Goal: Task Accomplishment & Management: Complete application form

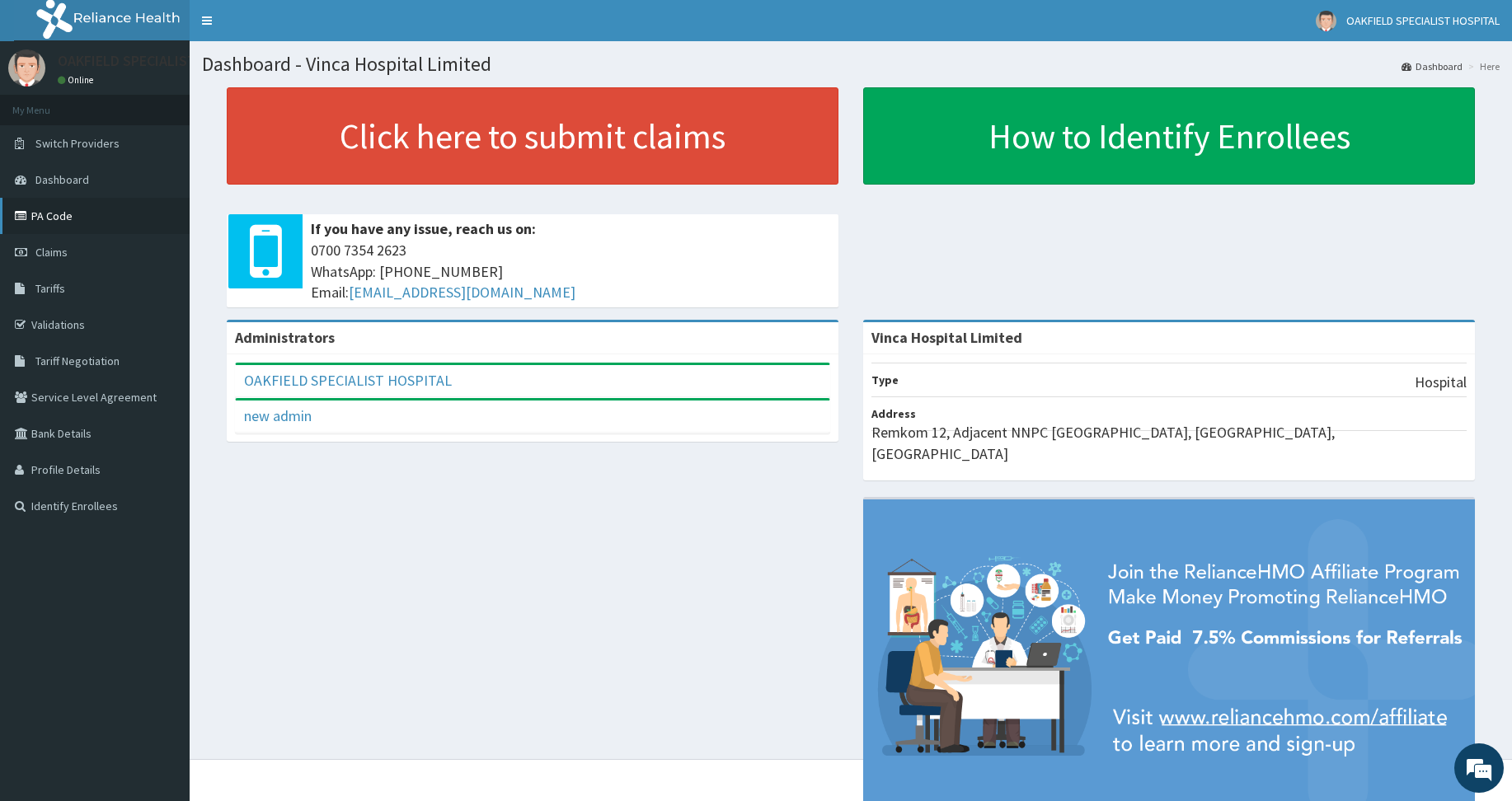
click at [39, 218] on link "PA Code" at bounding box center [95, 216] width 190 height 37
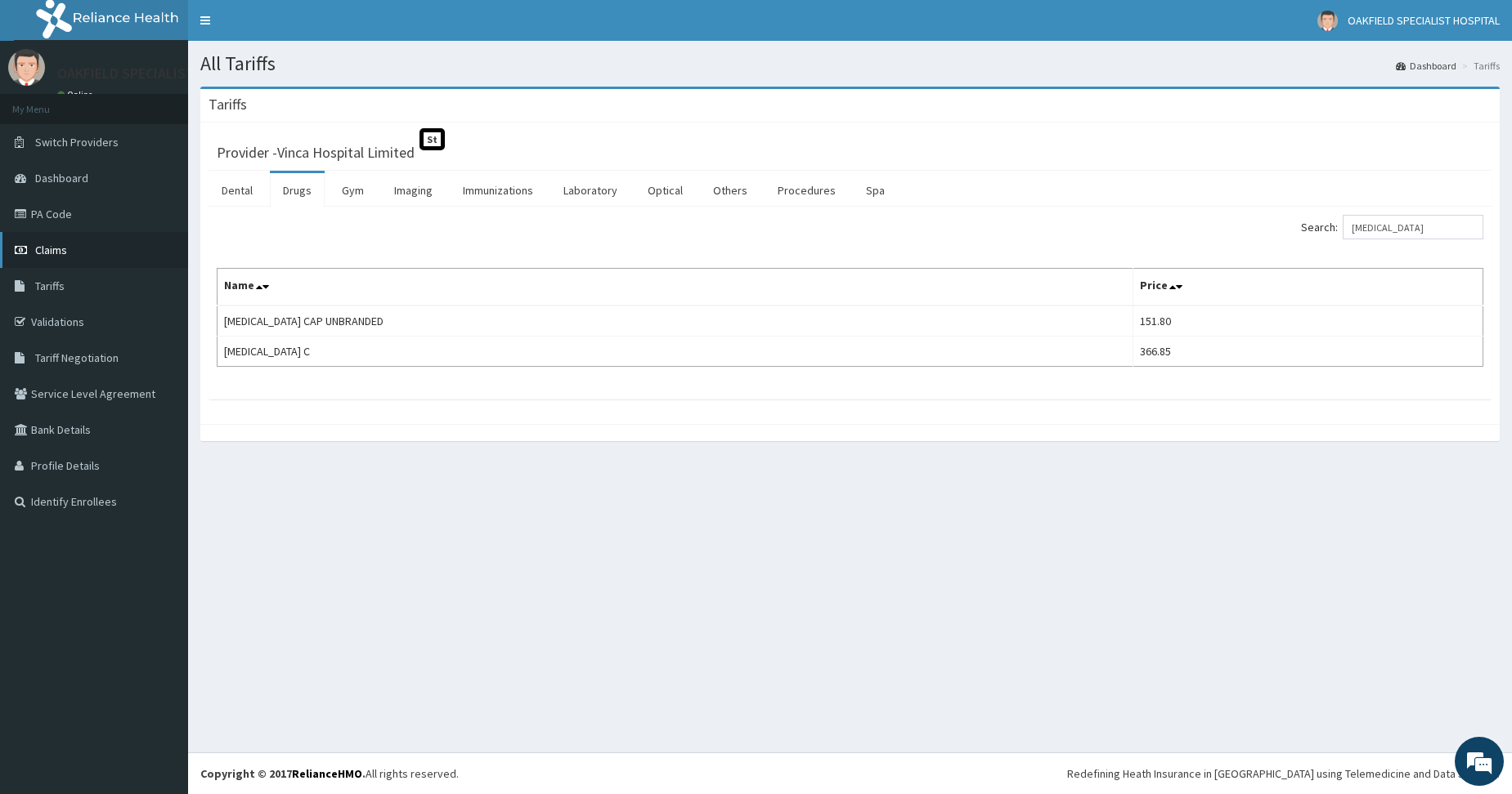
click at [59, 245] on span "Claims" at bounding box center [51, 250] width 32 height 15
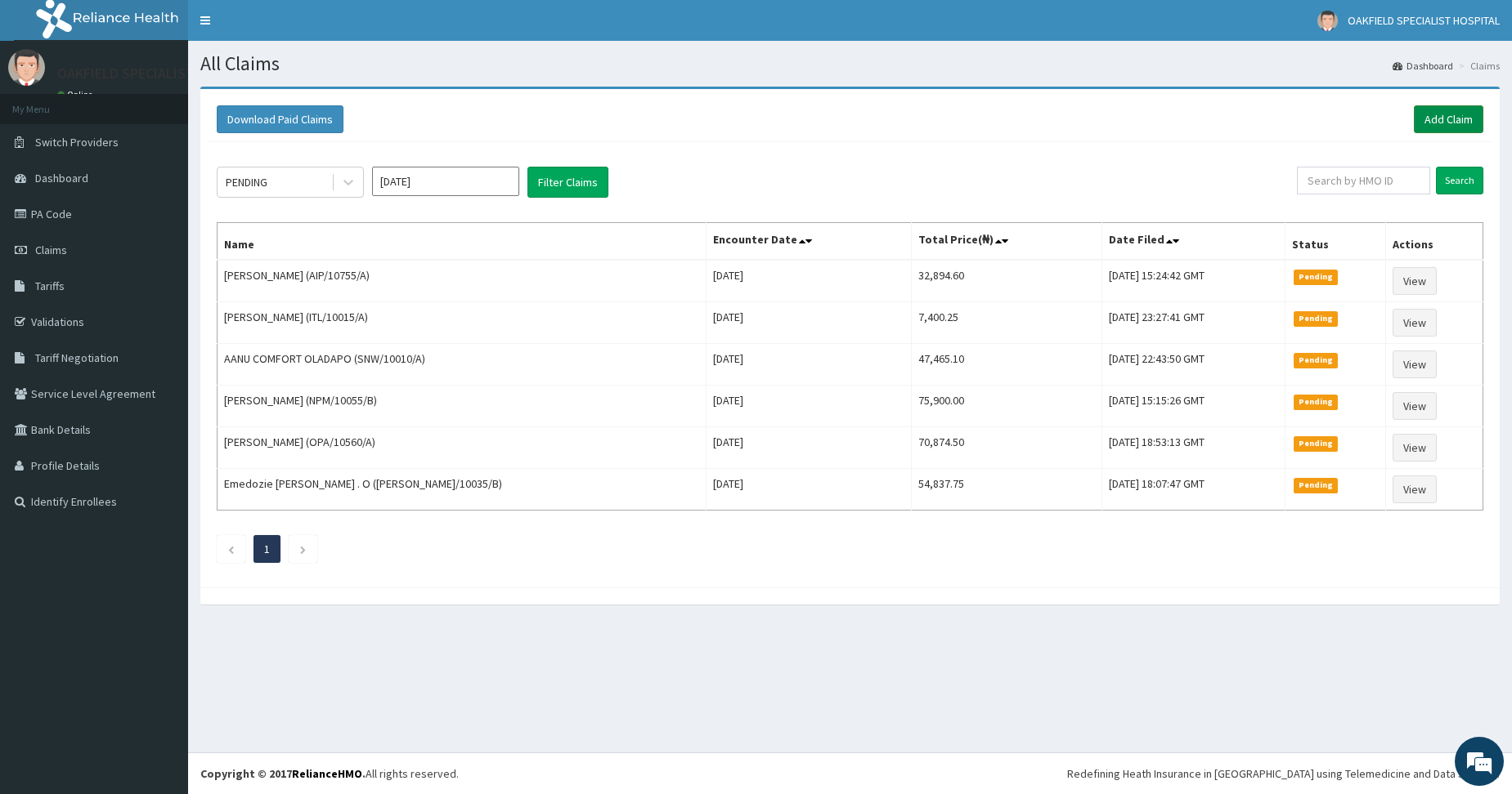
click at [1467, 110] on link "Add Claim" at bounding box center [1447, 120] width 70 height 27
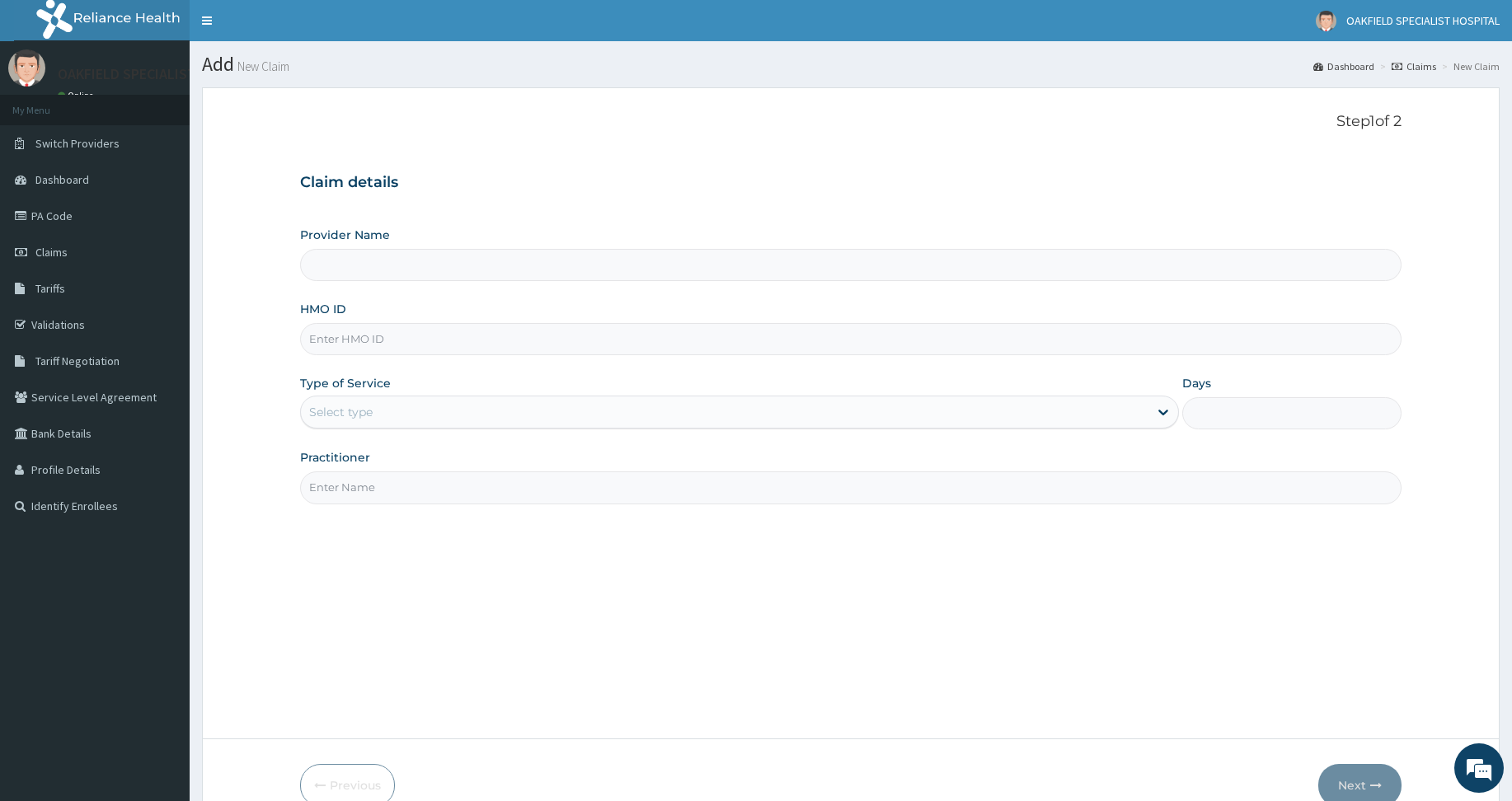
click at [366, 342] on input "HMO ID" at bounding box center [850, 339] width 1102 height 33
type input "Vinca Hospital Limited"
paste input "ANS/10092/C"
type input "ANS/10092/C"
click at [354, 409] on div "Select type" at bounding box center [341, 412] width 63 height 17
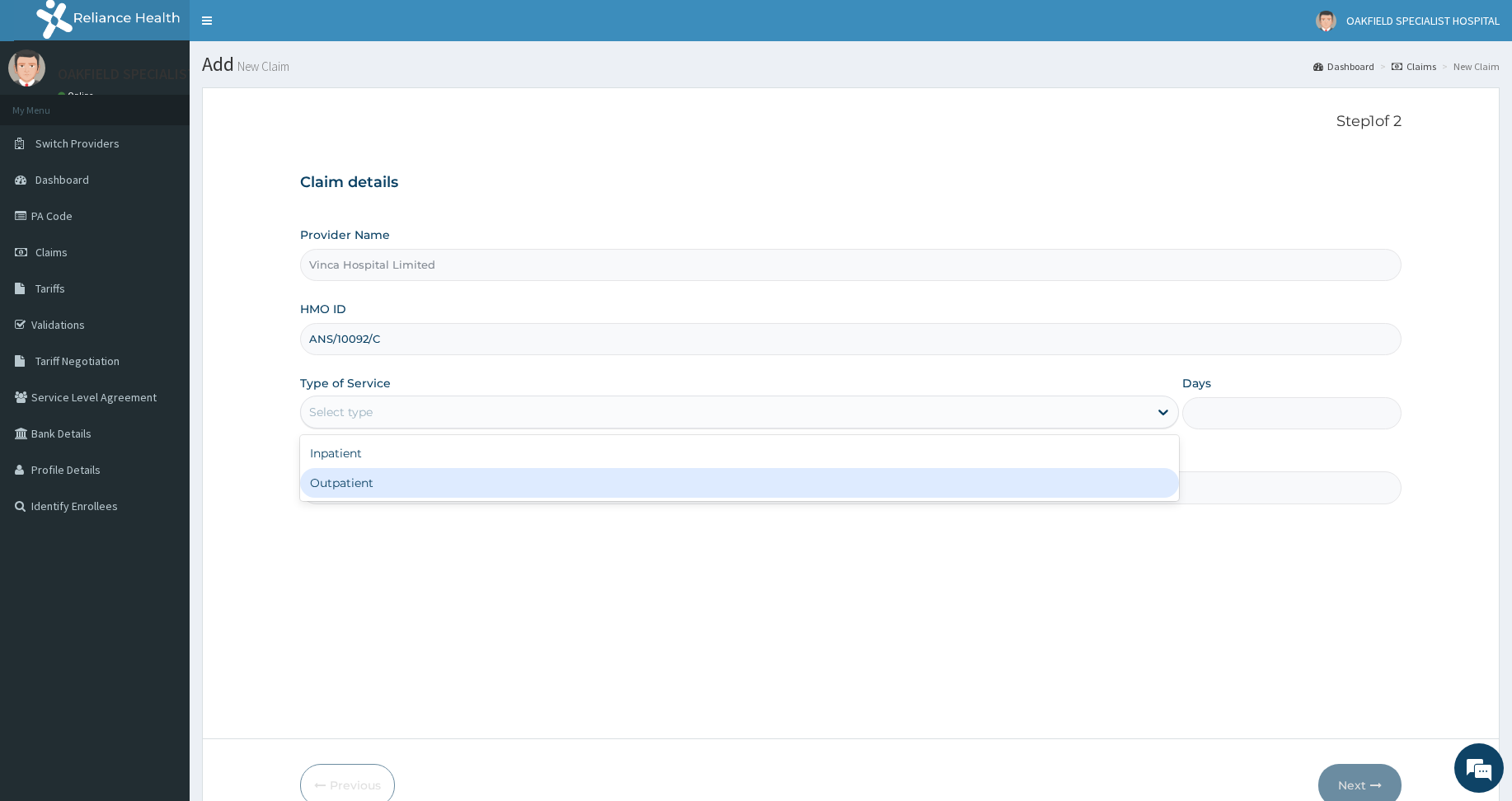
click at [387, 489] on div "Outpatient" at bounding box center [739, 484] width 879 height 30
type input "1"
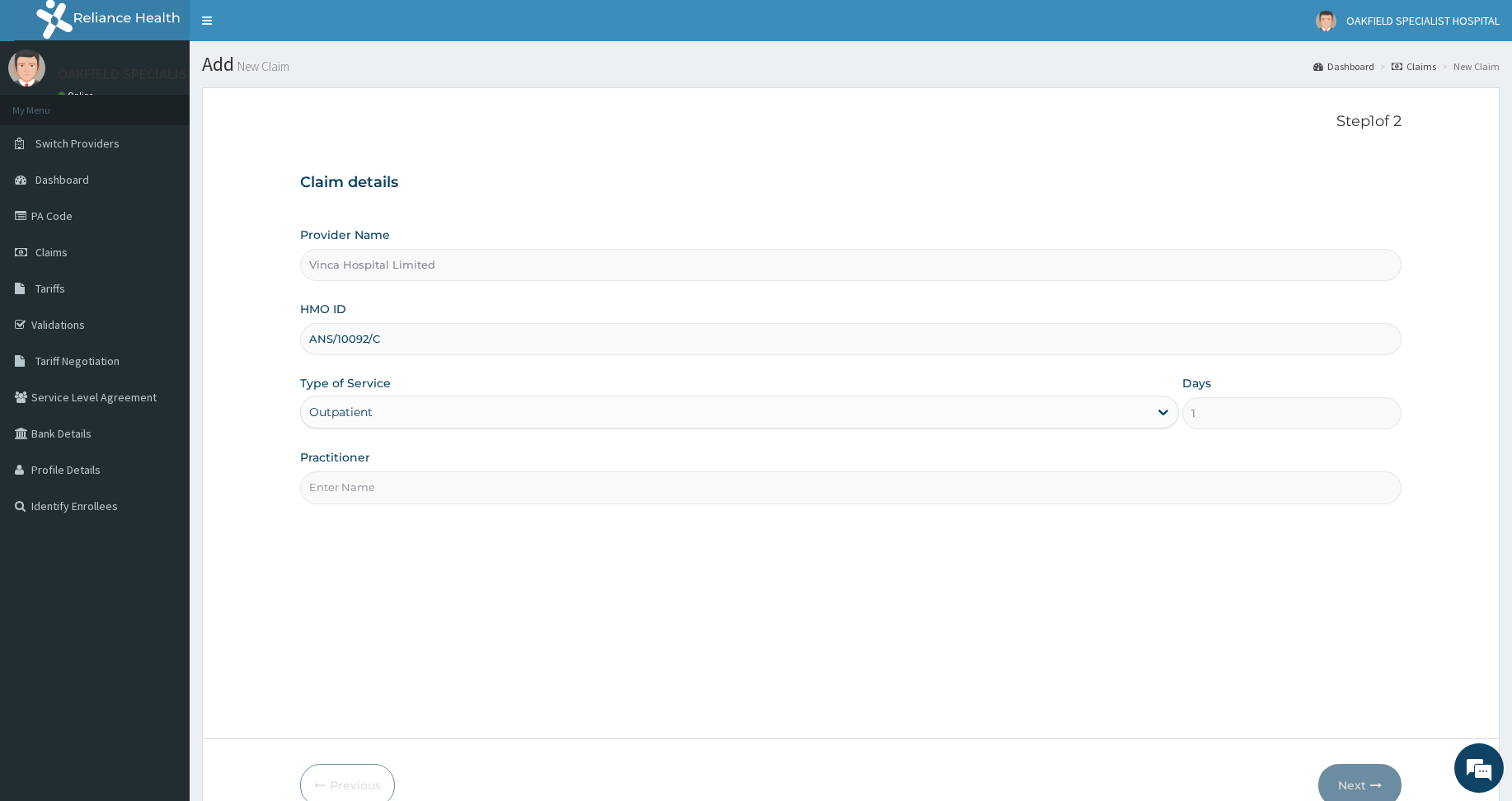
click at [402, 487] on input "Practitioner" at bounding box center [850, 488] width 1102 height 33
type input "DAVID"
click at [1372, 786] on icon "button" at bounding box center [1377, 786] width 12 height 12
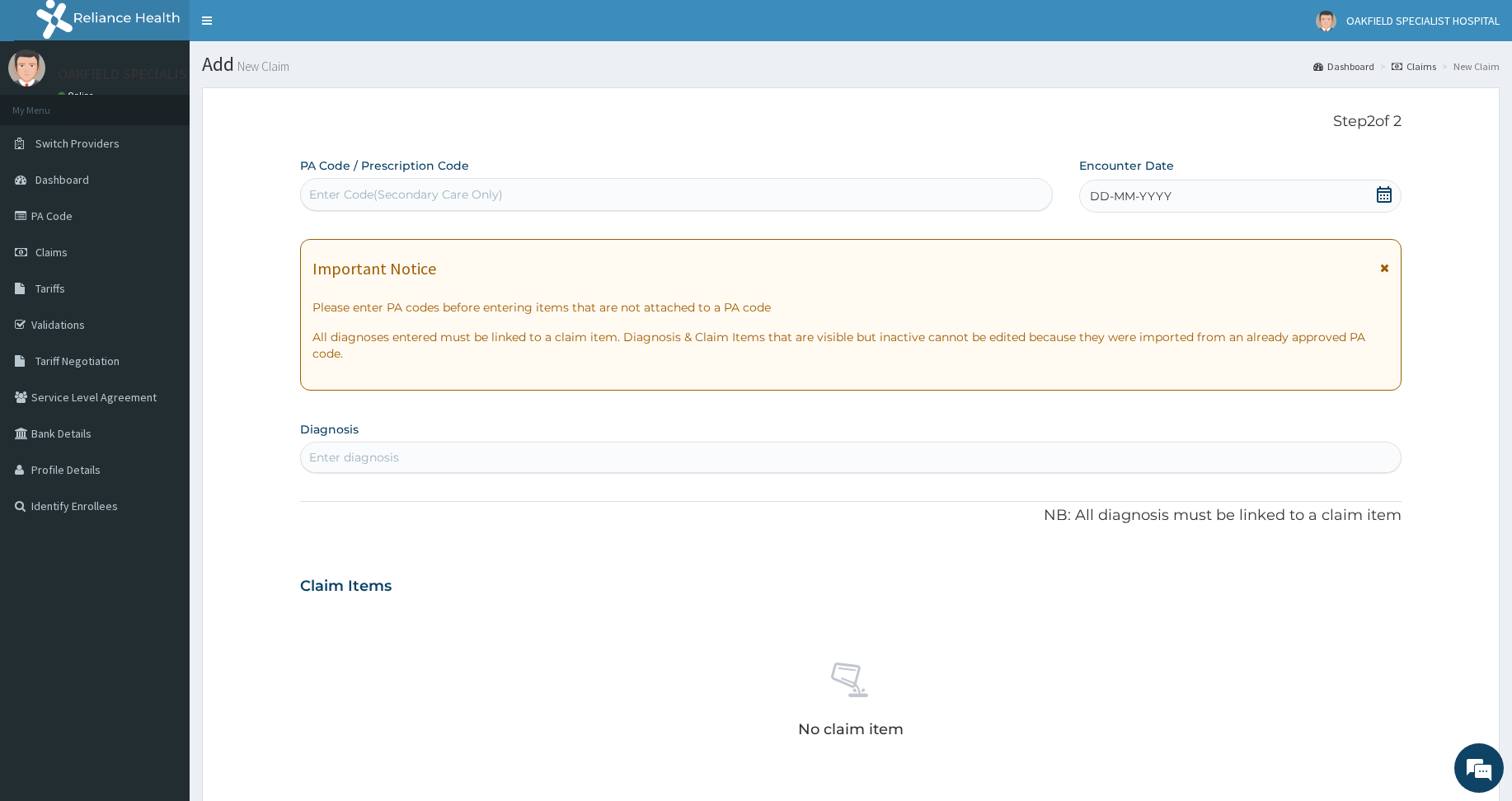
click at [1202, 206] on div "DD-MM-YYYY" at bounding box center [1240, 196] width 322 height 33
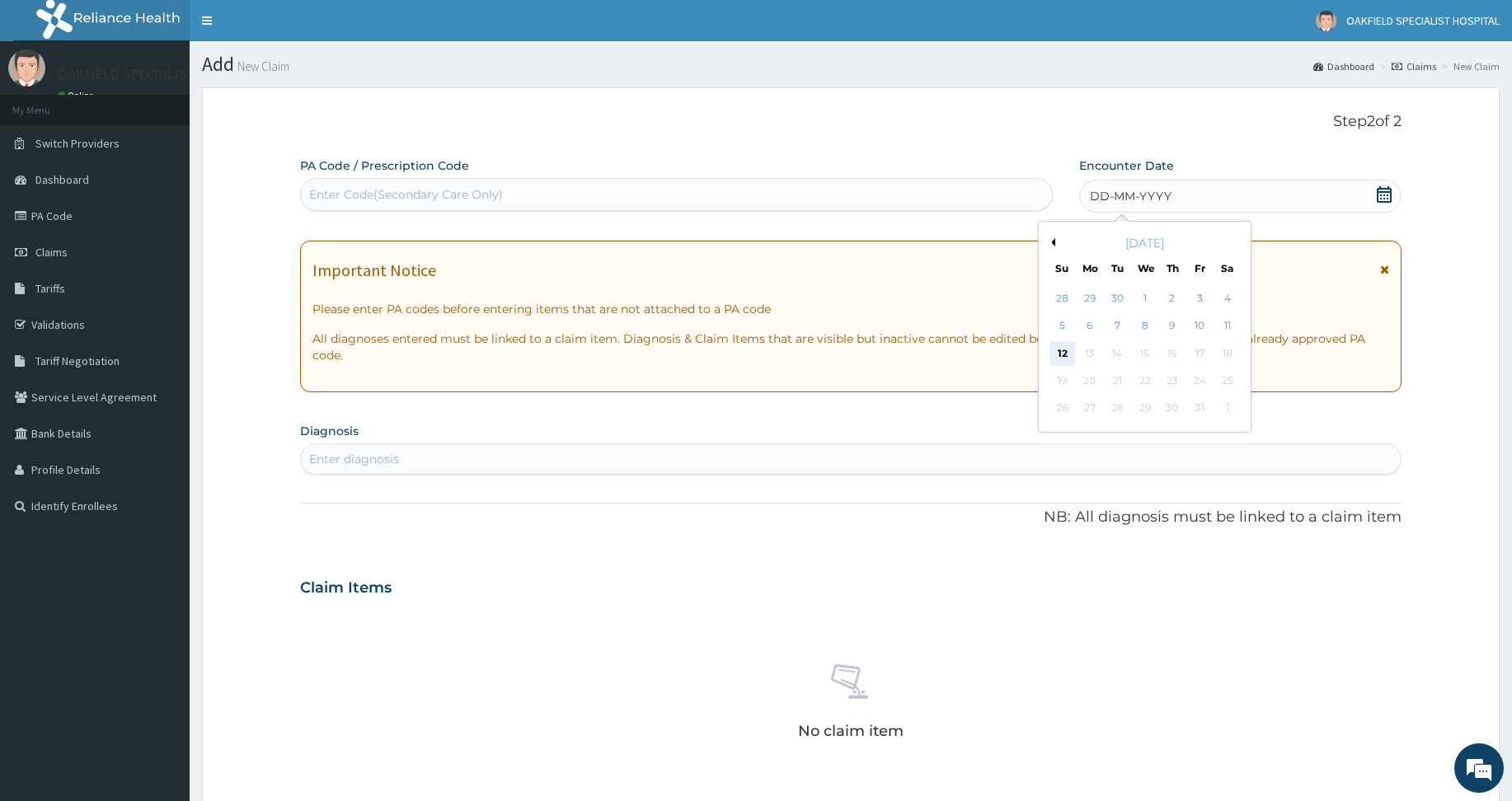
click at [1067, 350] on div "12" at bounding box center [1061, 353] width 25 height 25
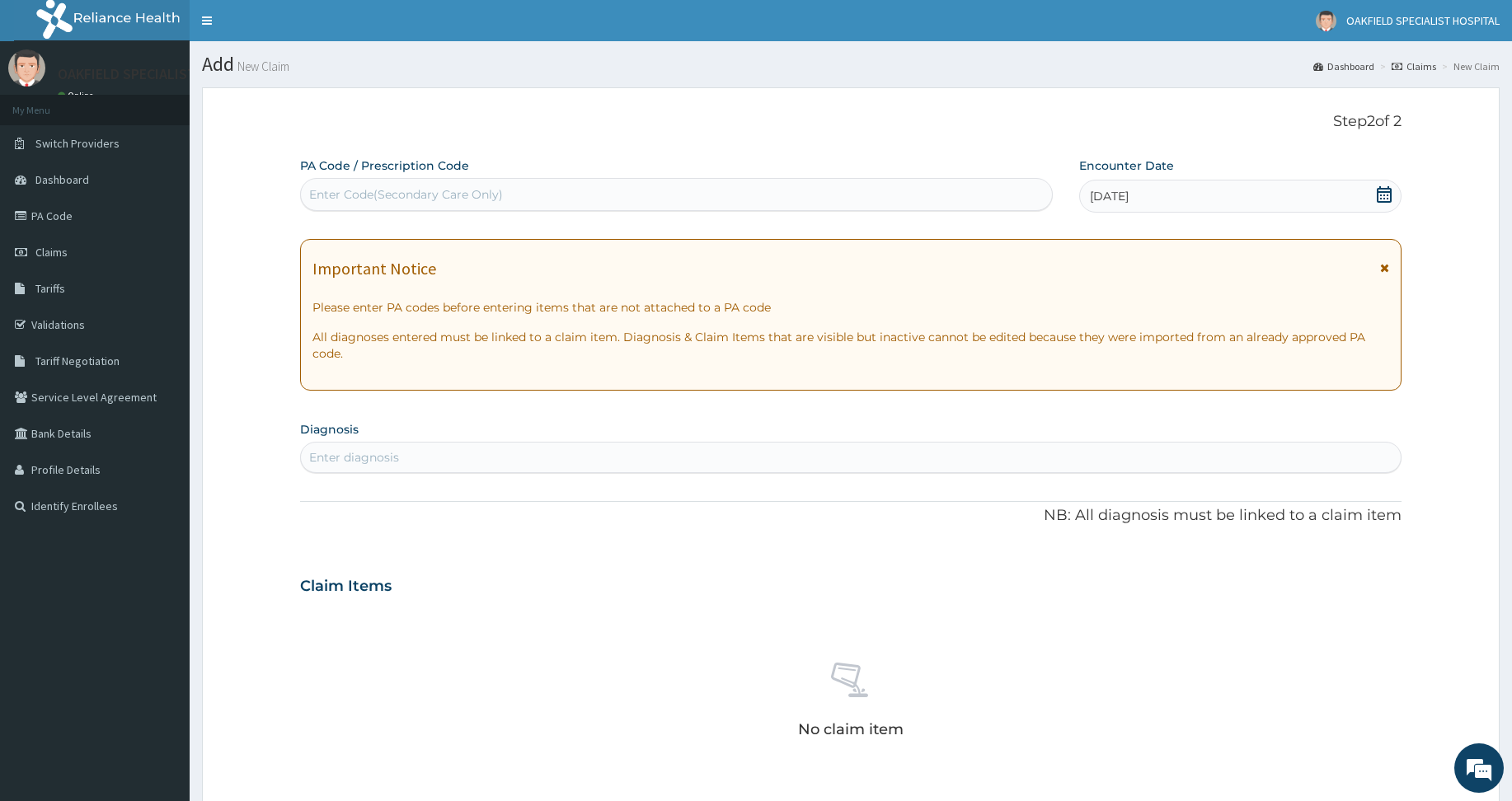
click at [571, 204] on div "Enter Code(Secondary Care Only)" at bounding box center [675, 194] width 751 height 27
paste input "PA/DE7630"
type input "PA/DE7630"
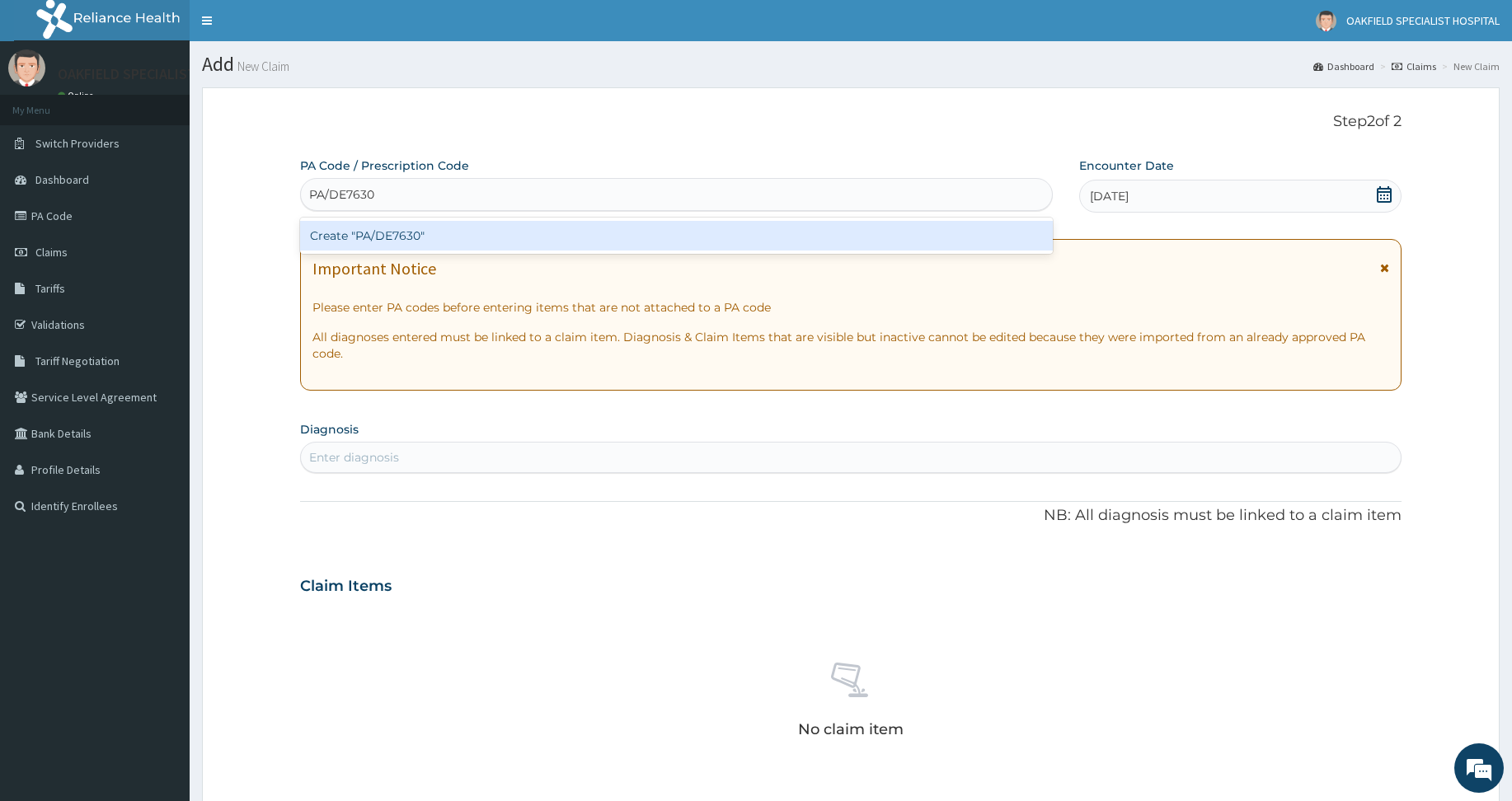
click at [503, 235] on div "Create "PA/DE7630"" at bounding box center [675, 235] width 753 height 30
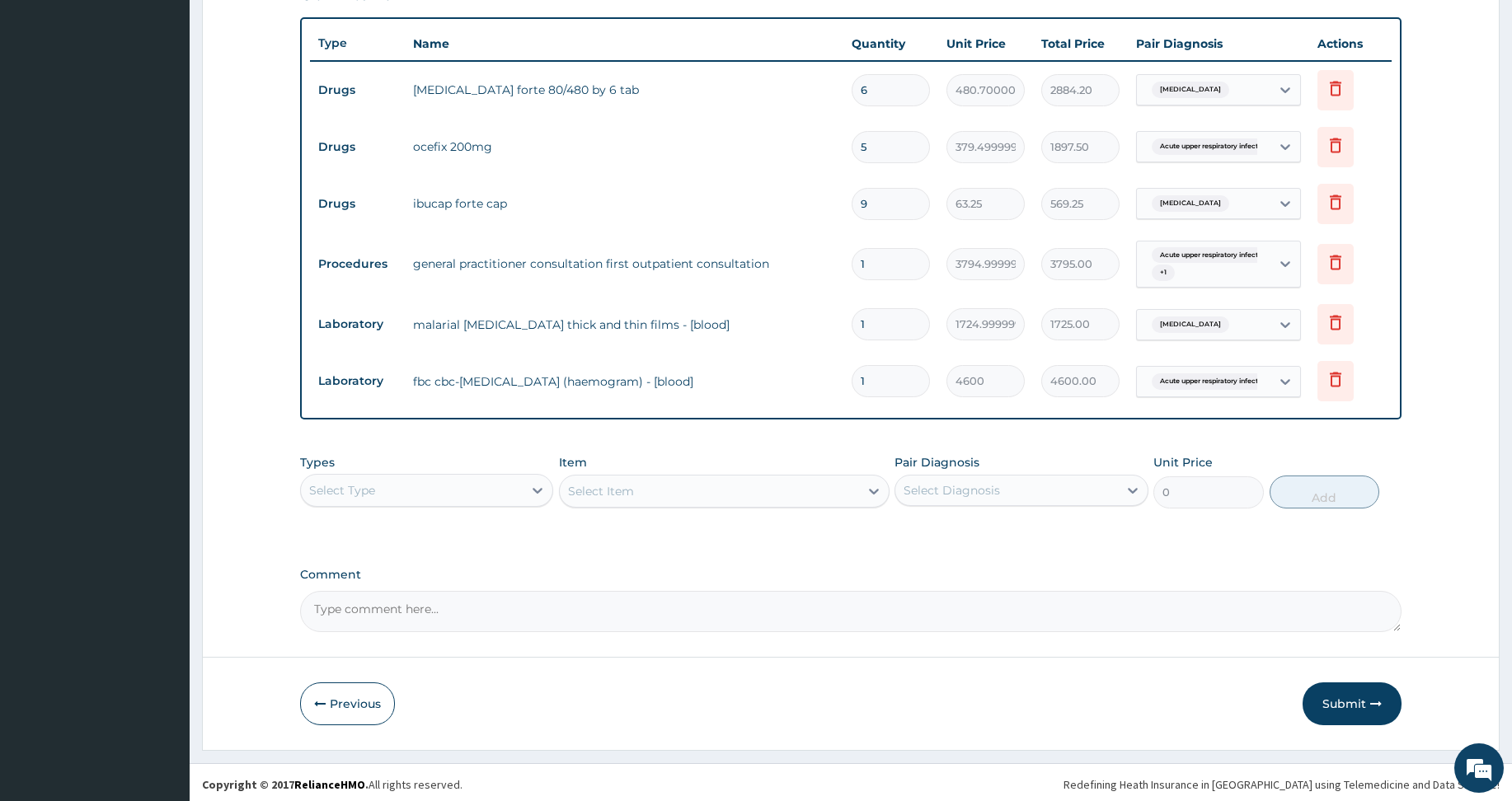
scroll to position [600, 0]
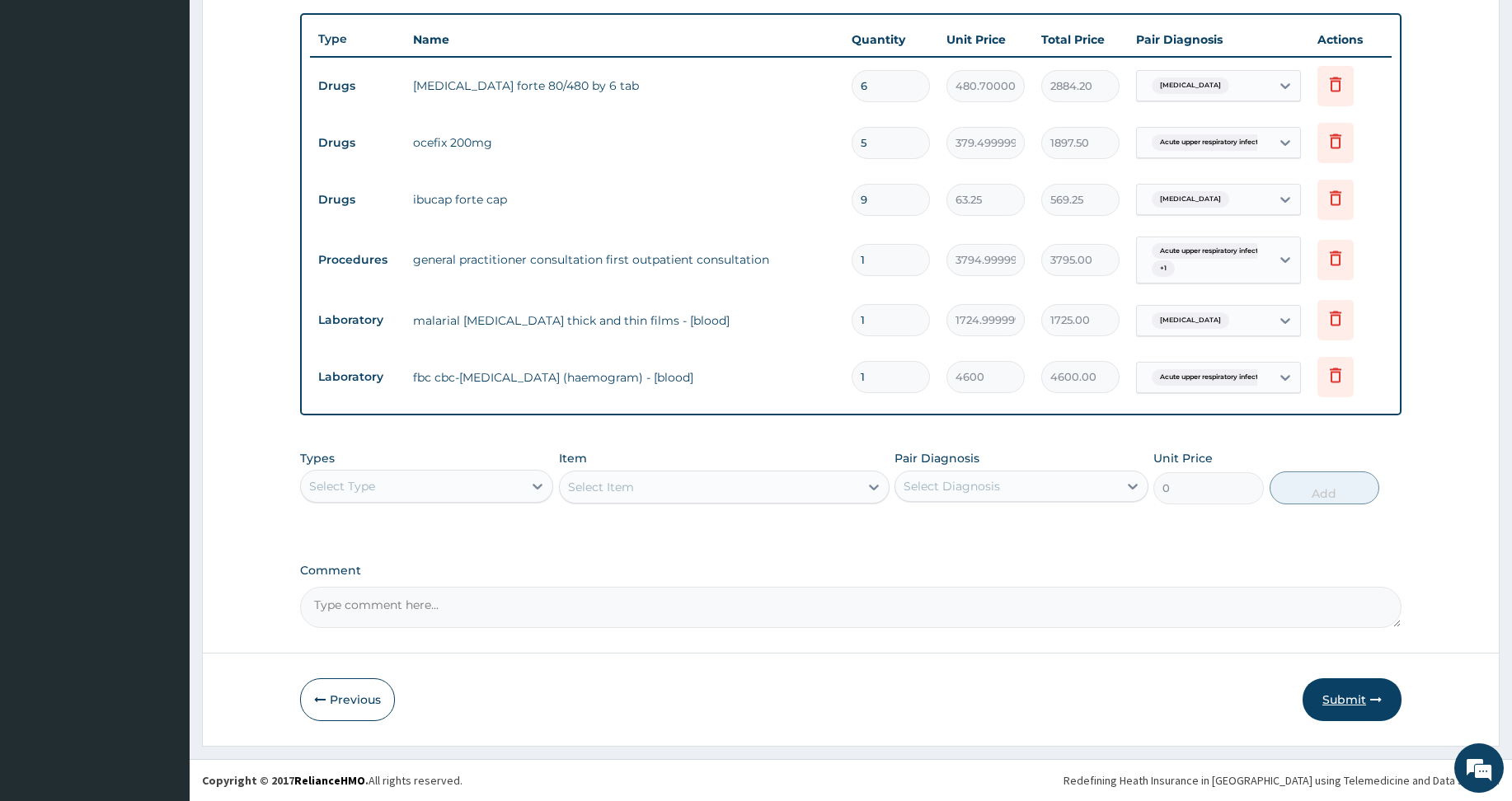
click at [1335, 700] on button "Submit" at bounding box center [1352, 699] width 99 height 43
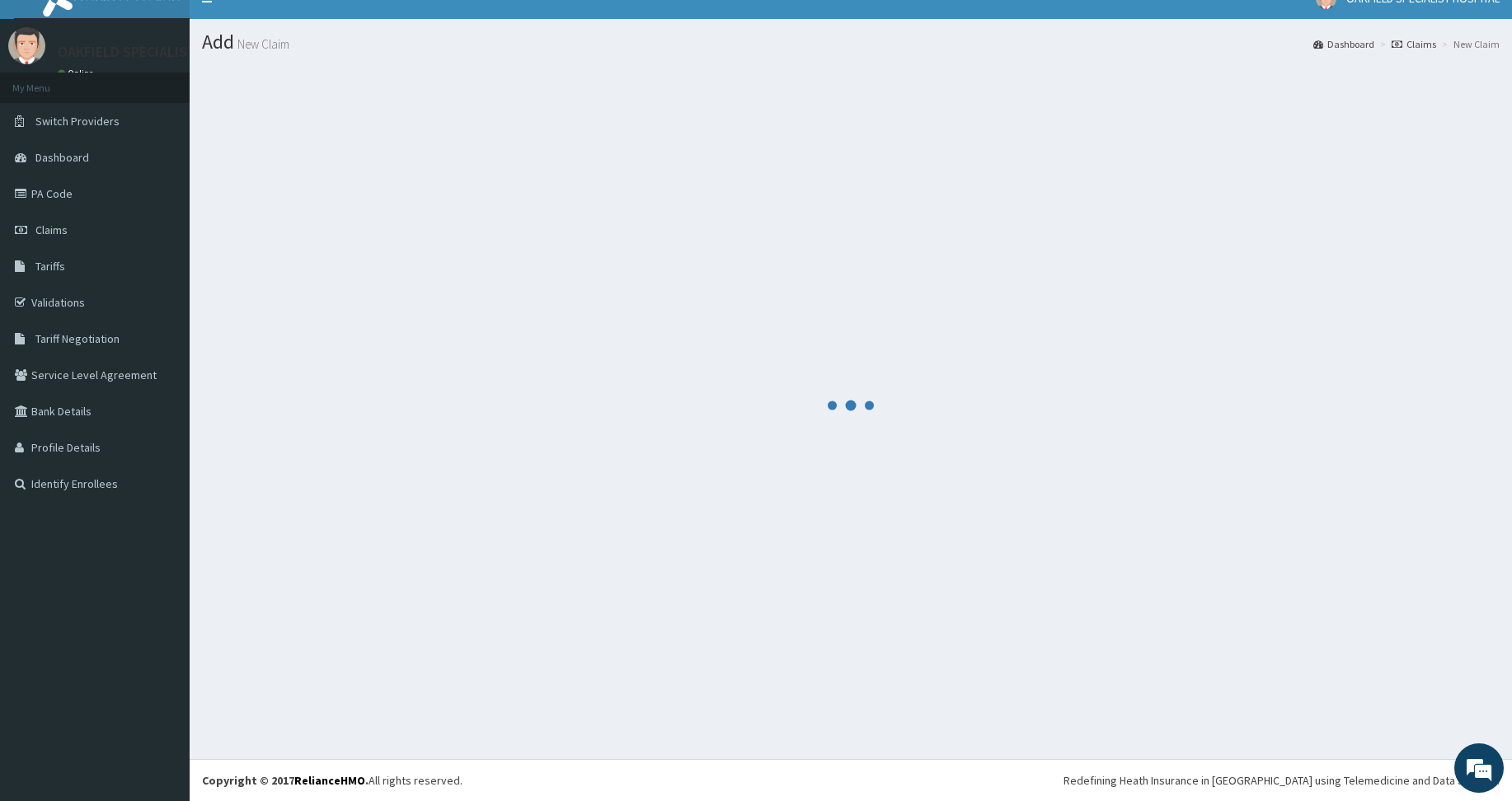
scroll to position [23, 0]
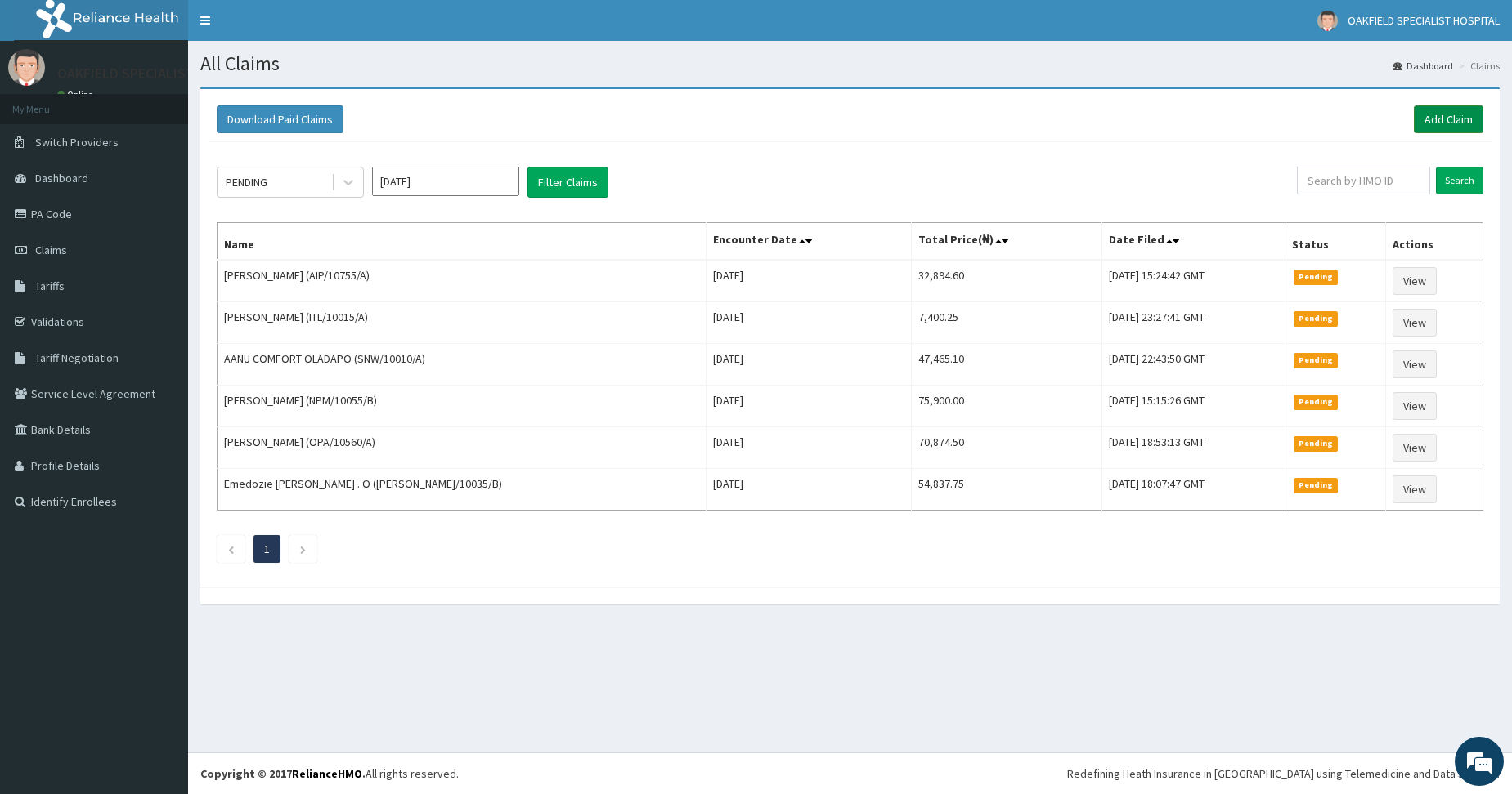
click at [1447, 113] on link "Add Claim" at bounding box center [1447, 120] width 70 height 27
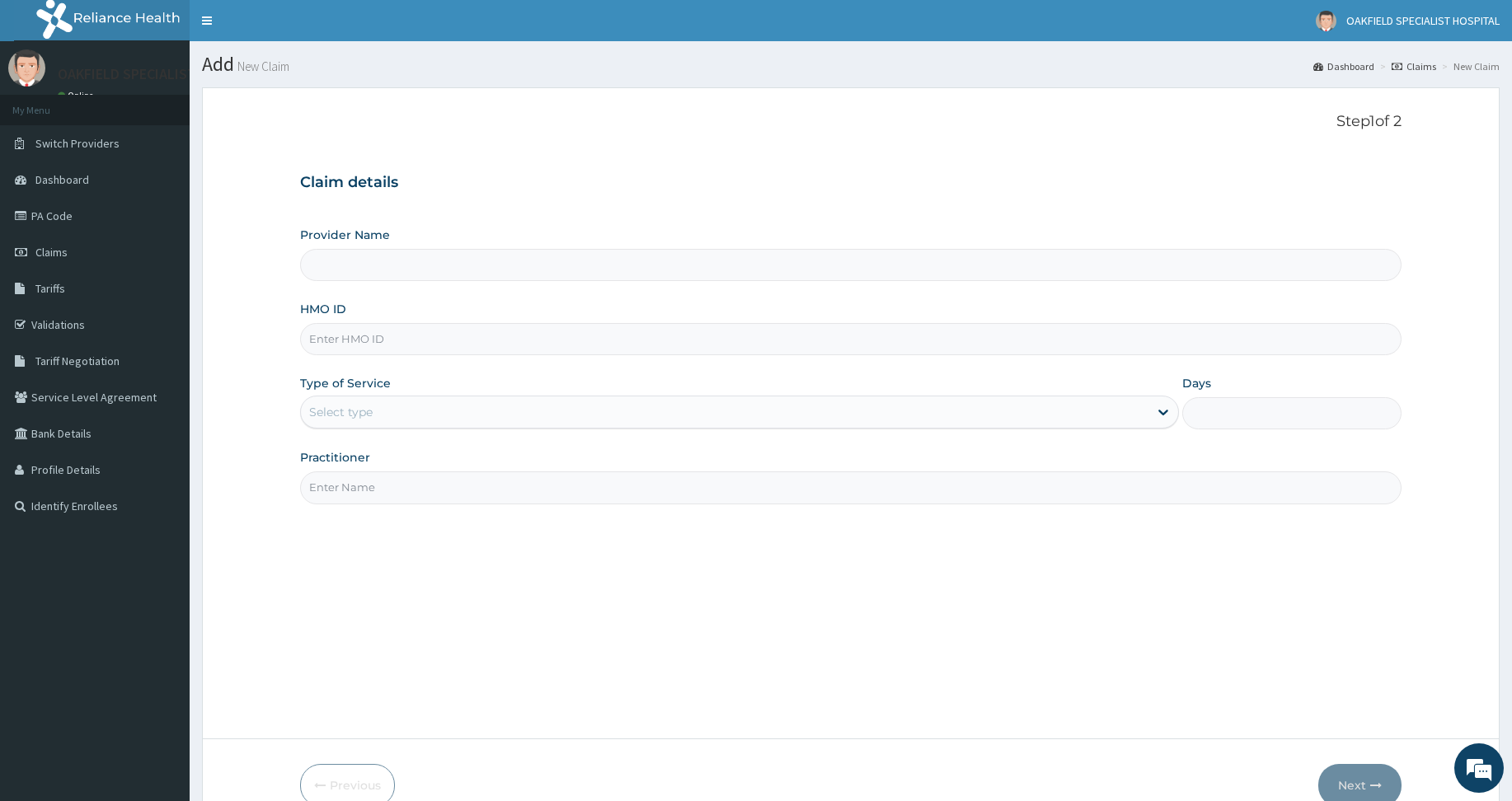
type input "Vinca Hospital Limited"
click at [412, 344] on input "HMO ID" at bounding box center [850, 339] width 1102 height 33
click at [397, 338] on input "HMO ID" at bounding box center [850, 339] width 1102 height 33
paste input "CYU/10117/E"
type input "CYU/10117/E"
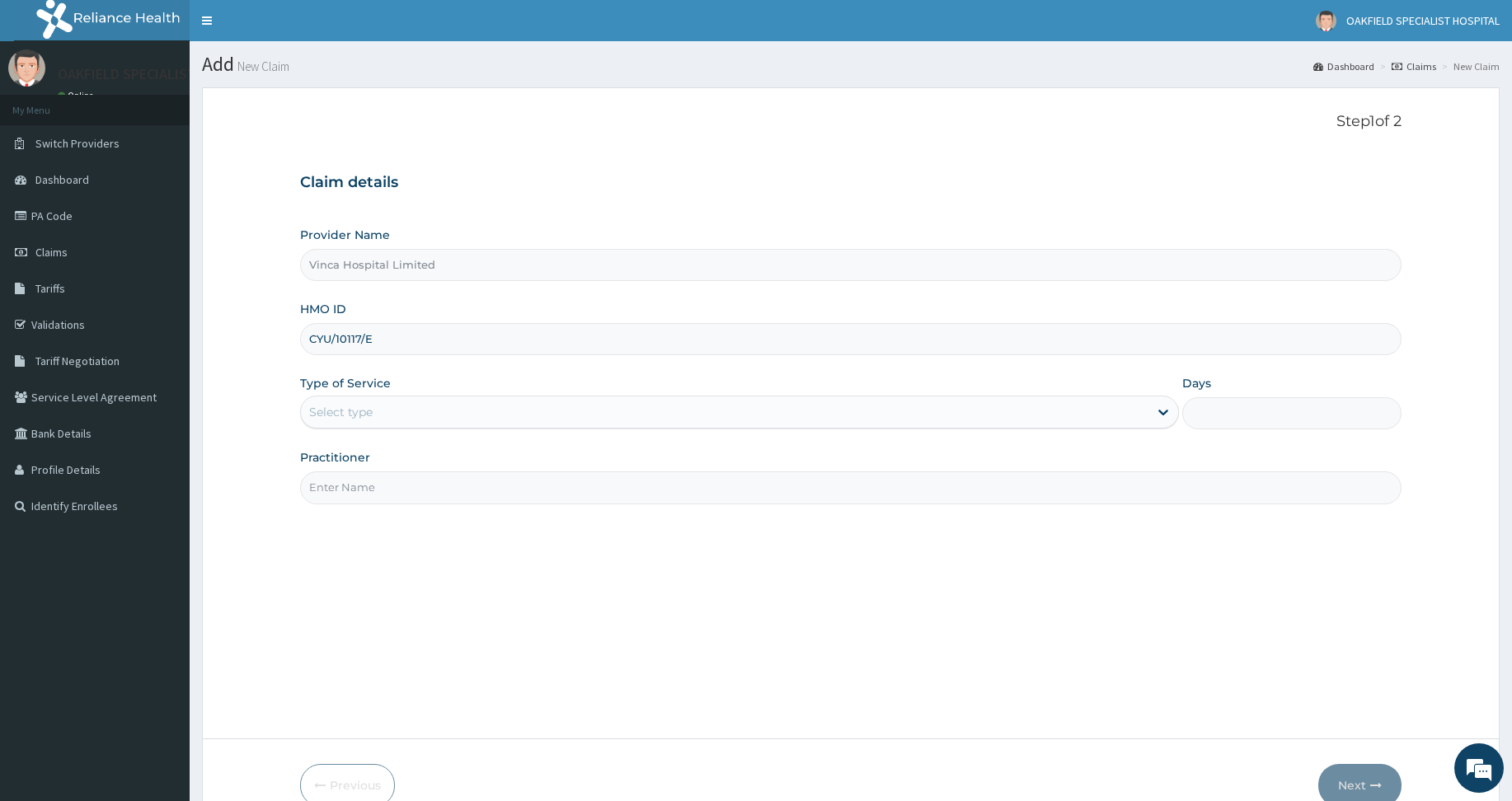
click at [361, 424] on div "Select type" at bounding box center [724, 412] width 847 height 27
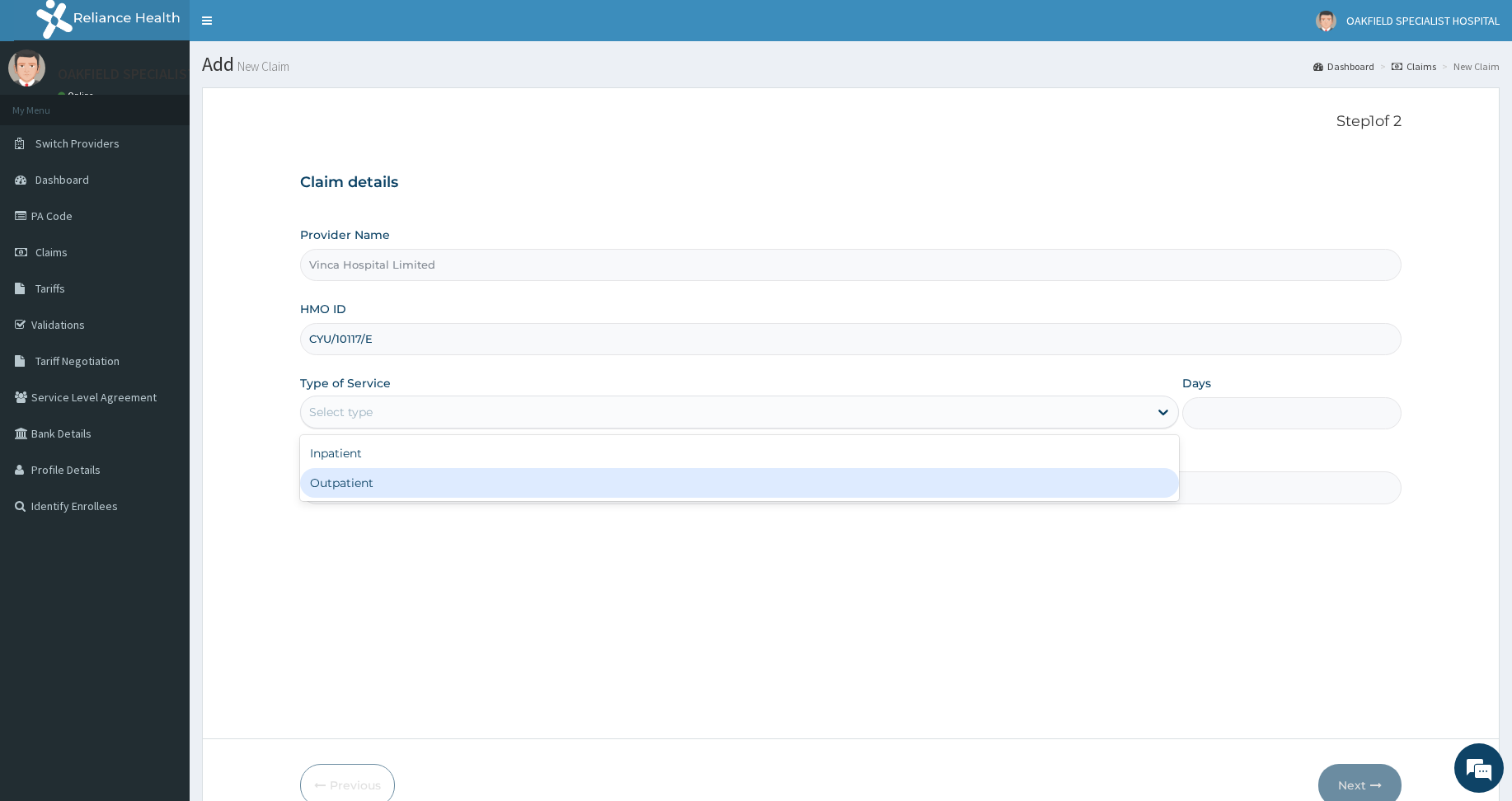
click at [341, 473] on div "Outpatient" at bounding box center [739, 484] width 879 height 30
type input "1"
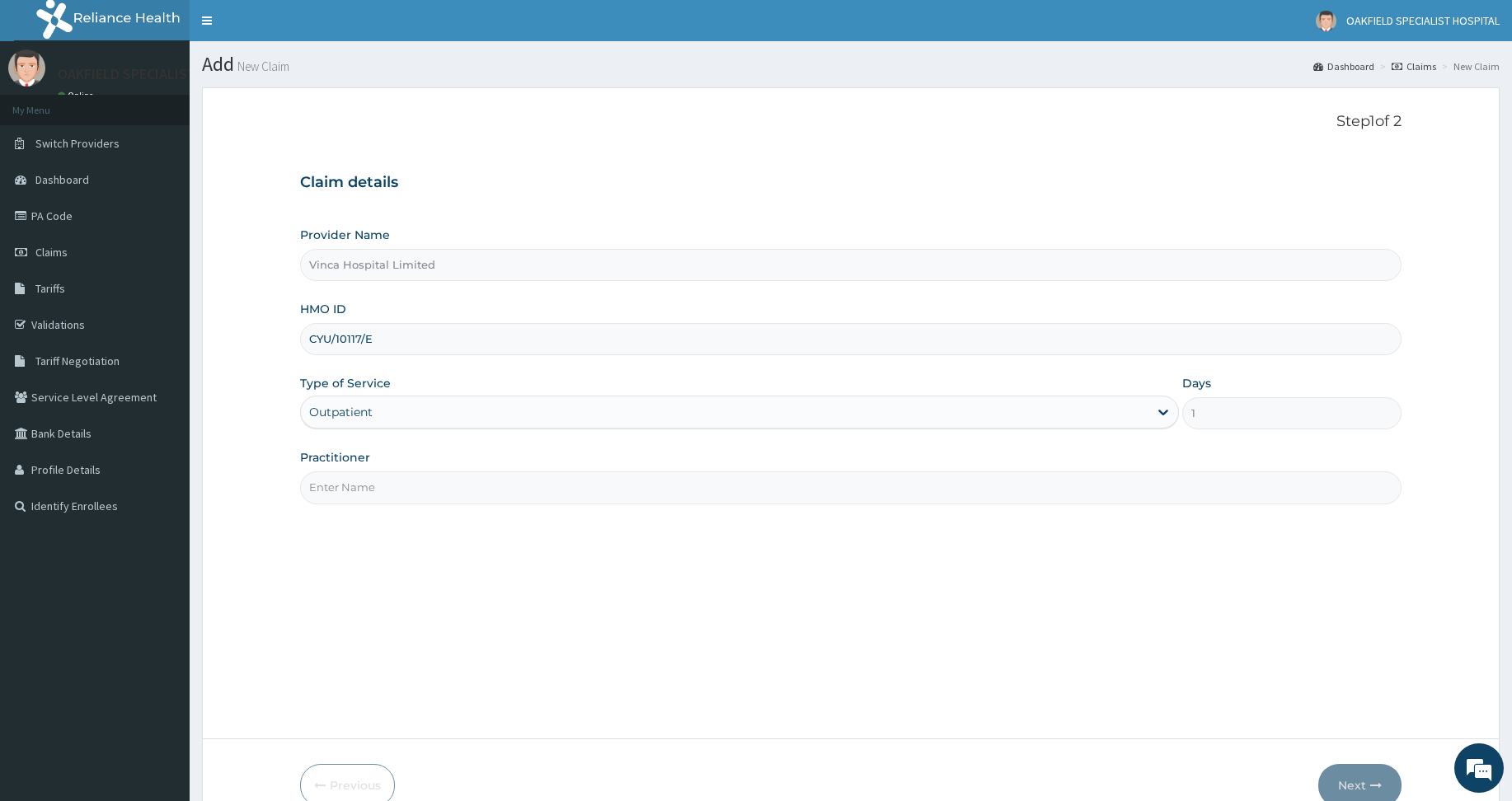
click at [345, 473] on input "Practitioner" at bounding box center [850, 488] width 1102 height 33
type input "DAVID"
click at [1358, 785] on button "Next" at bounding box center [1360, 785] width 83 height 43
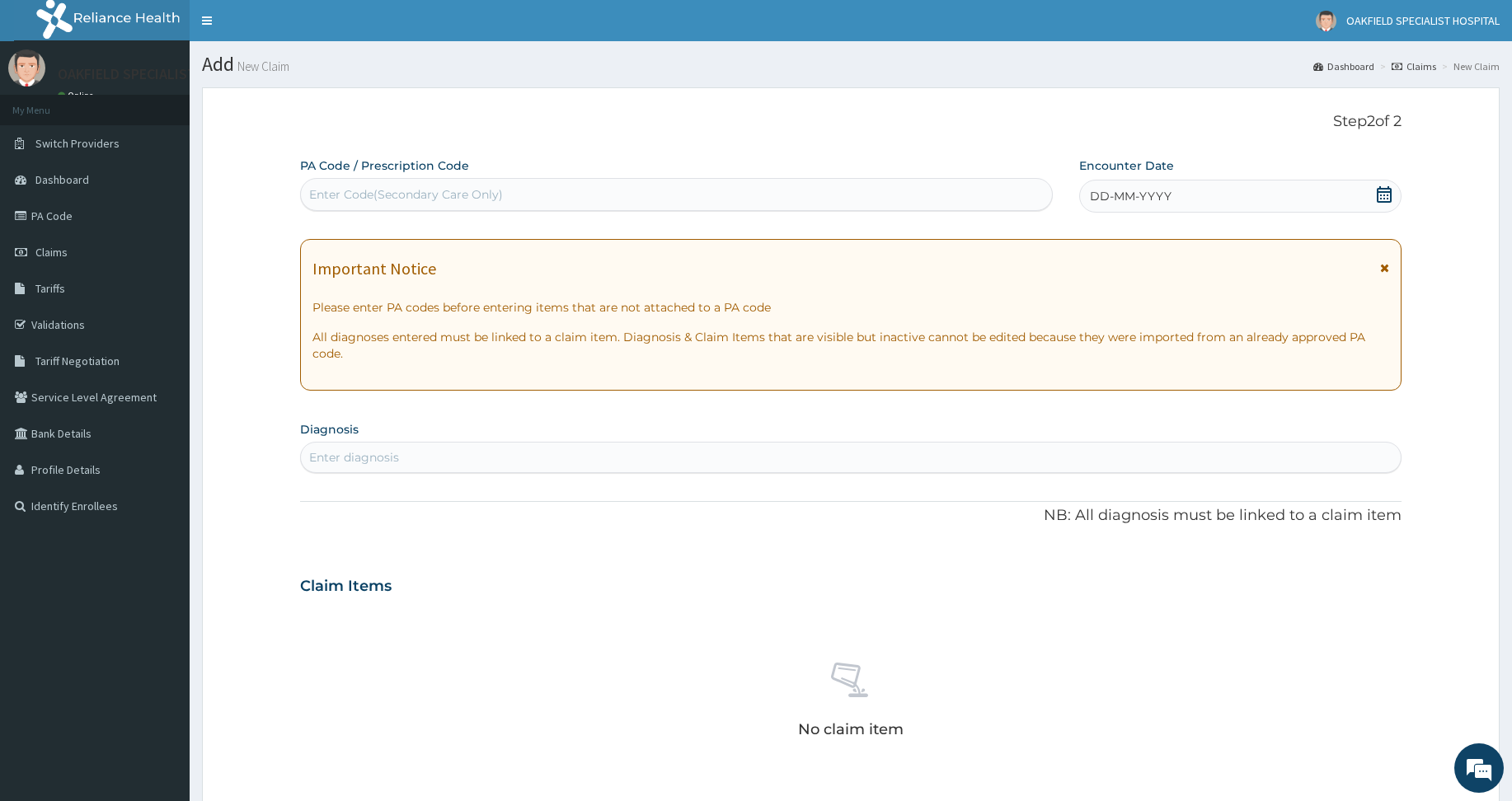
drag, startPoint x: 1172, startPoint y: 211, endPoint x: 1180, endPoint y: 202, distance: 12.0
click at [1180, 202] on div "DD-MM-YYYY" at bounding box center [1240, 196] width 322 height 33
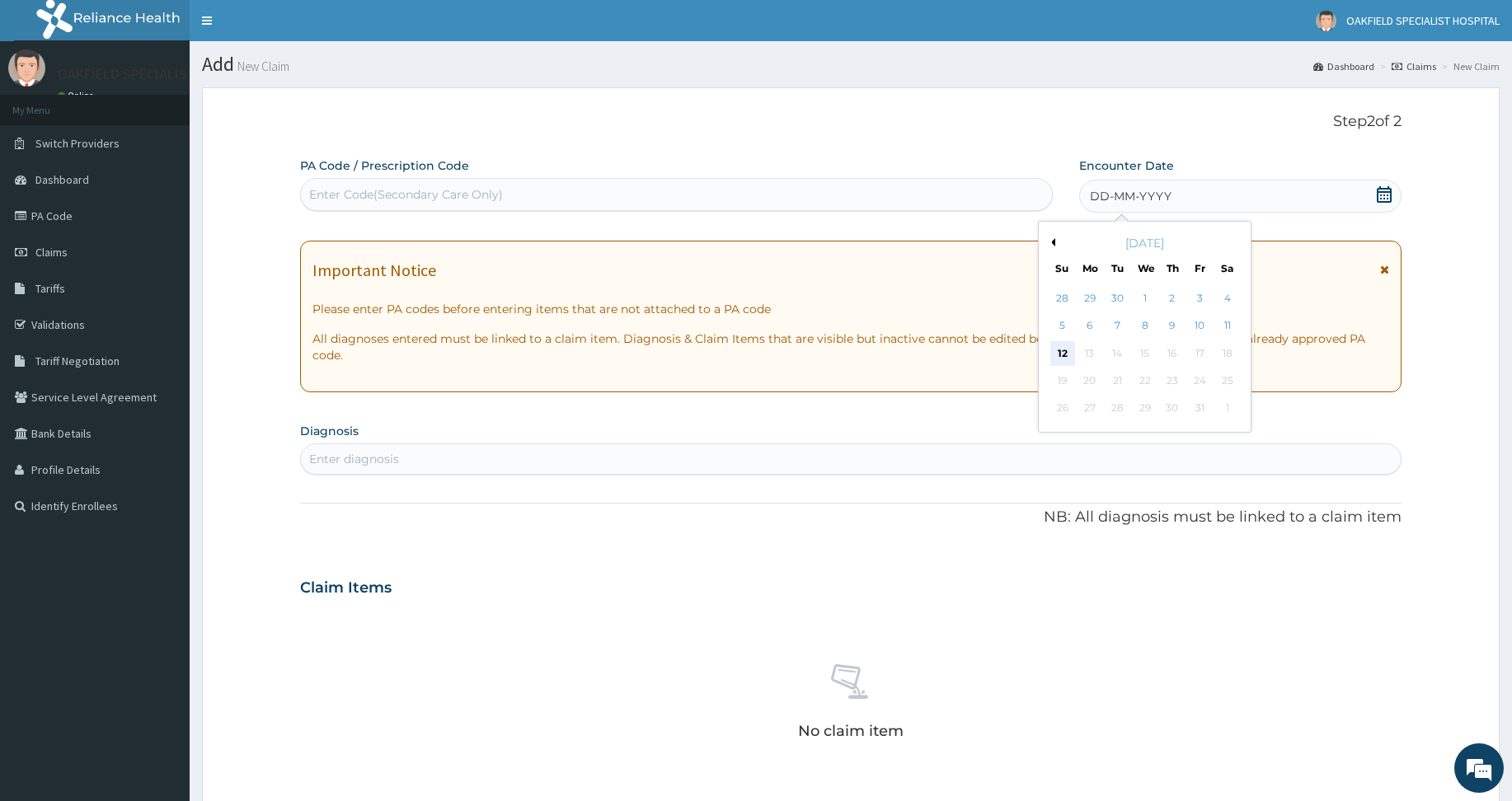
click at [1060, 353] on div "12" at bounding box center [1061, 353] width 25 height 25
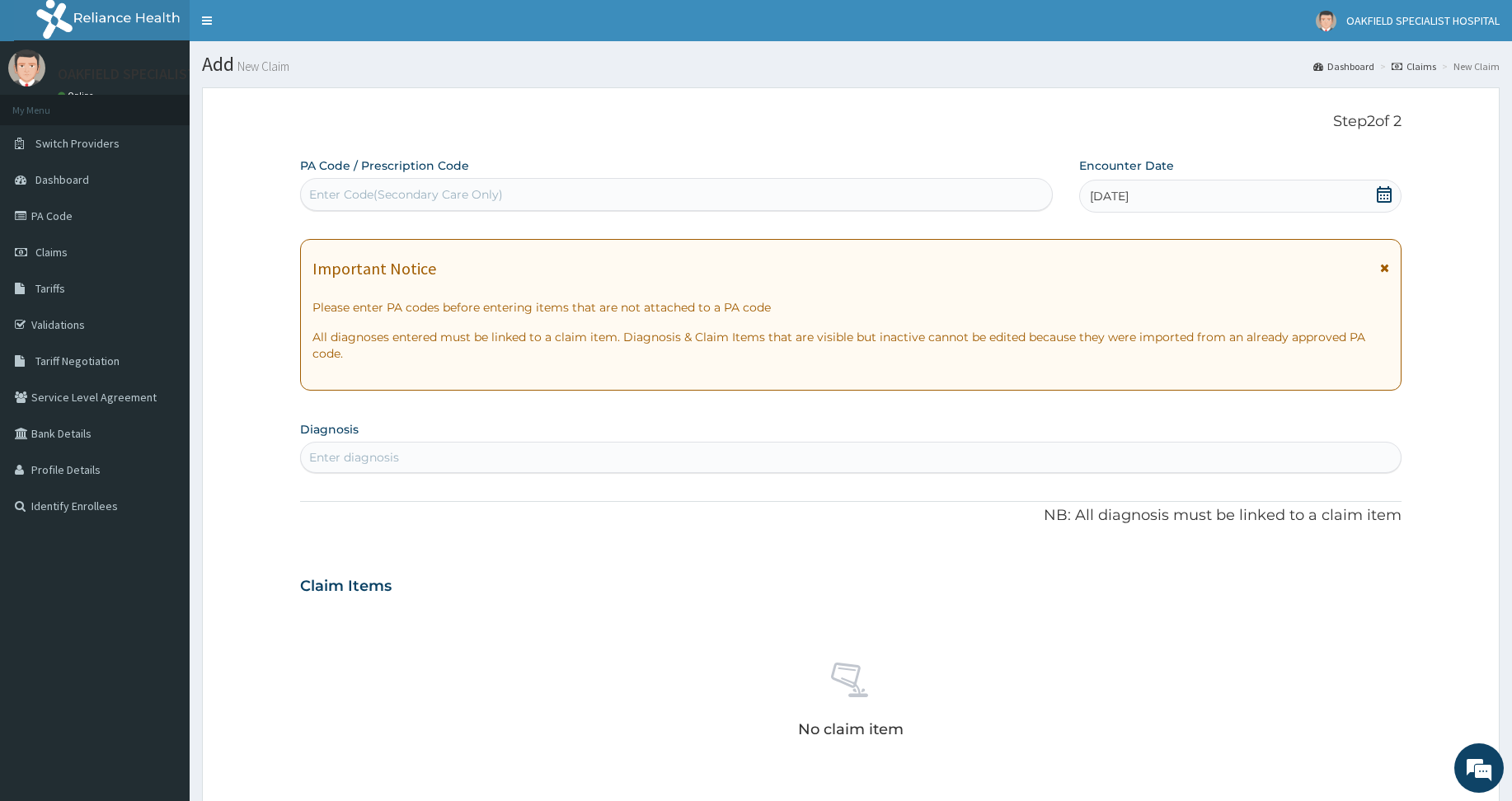
click at [650, 194] on div "Enter Code(Secondary Care Only)" at bounding box center [675, 194] width 751 height 27
paste input "PA/924750"
type input "PA/924750"
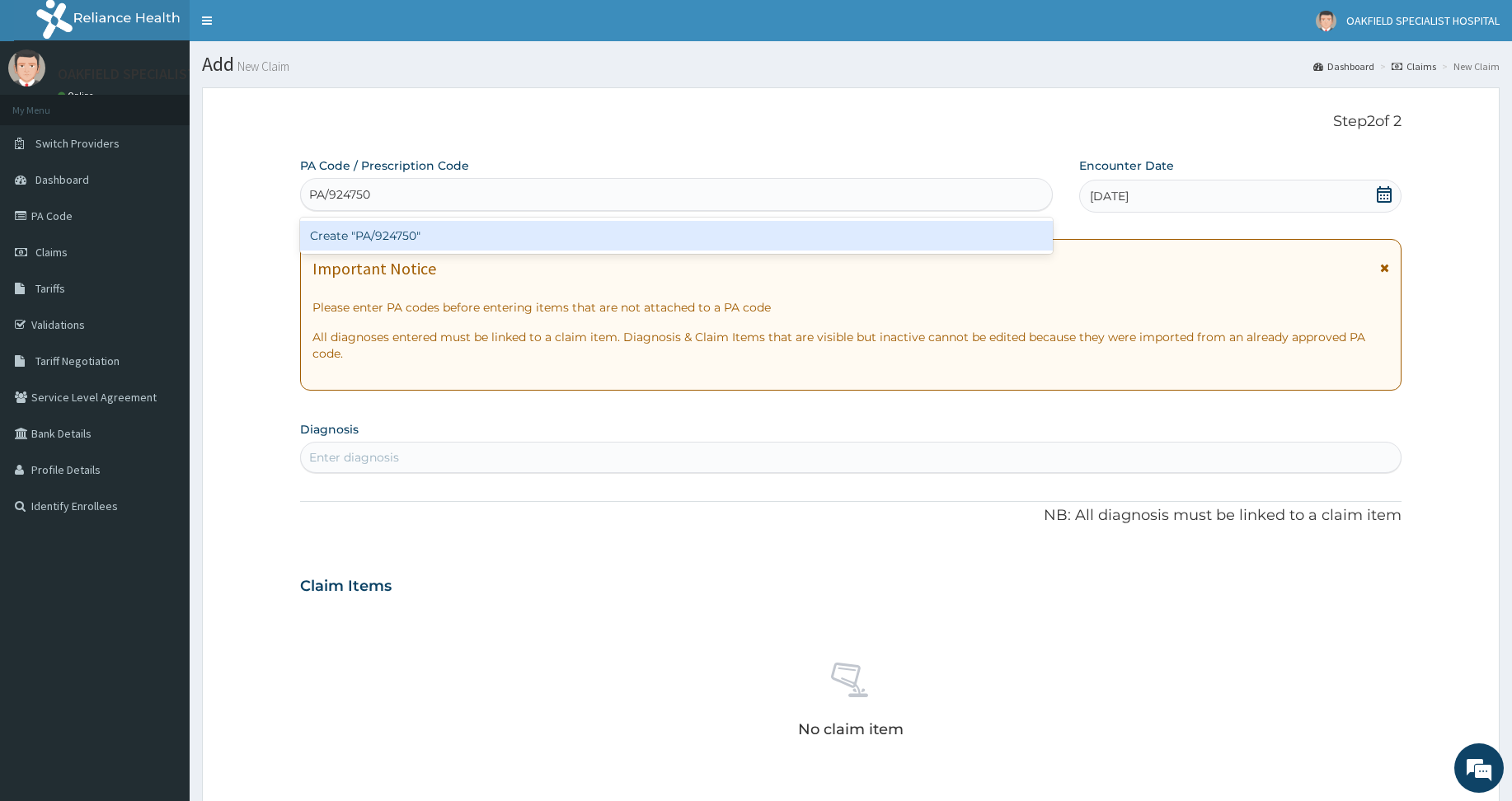
click at [573, 231] on div "Create "PA/924750"" at bounding box center [675, 235] width 753 height 30
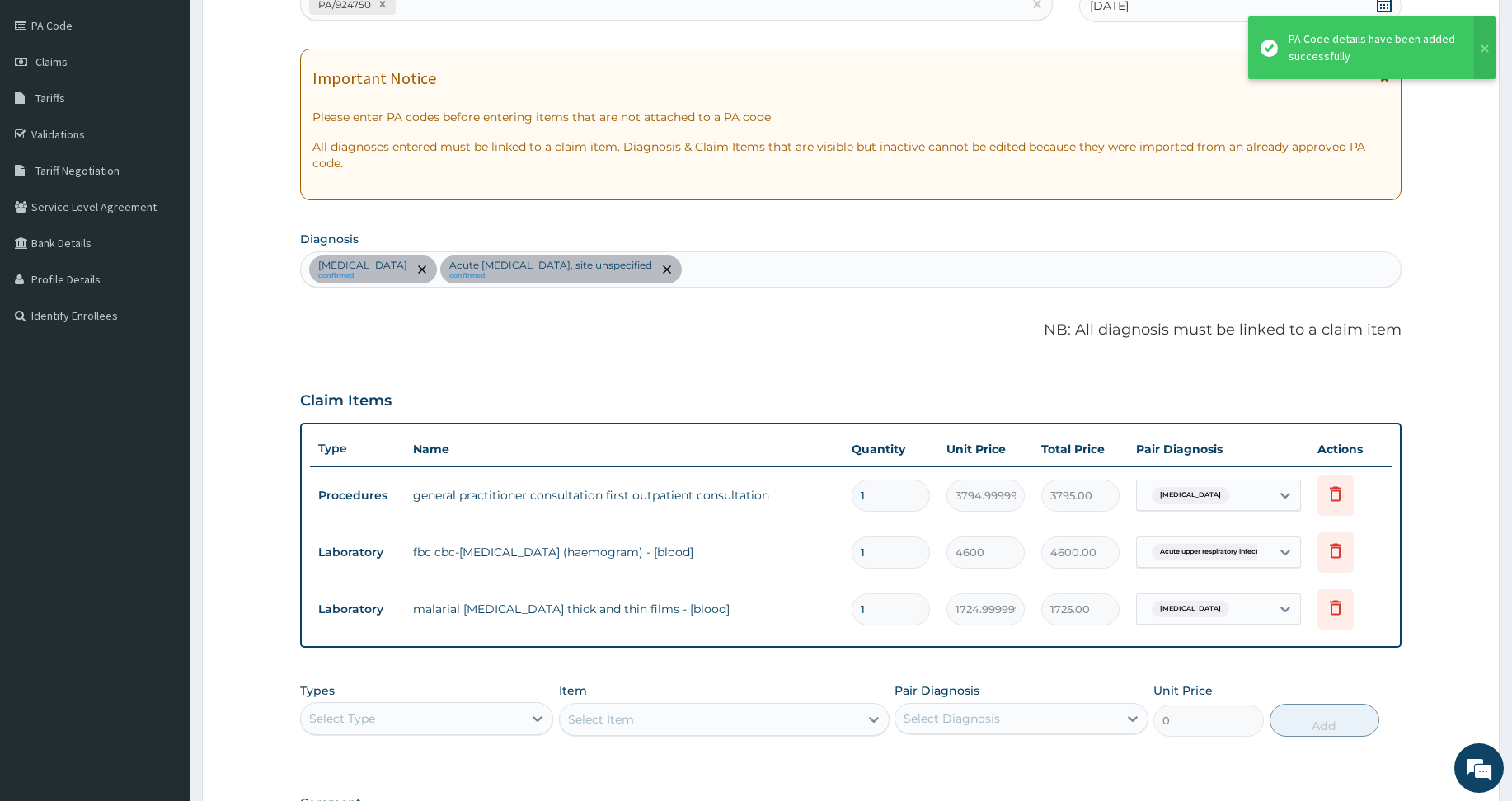
scroll to position [423, 0]
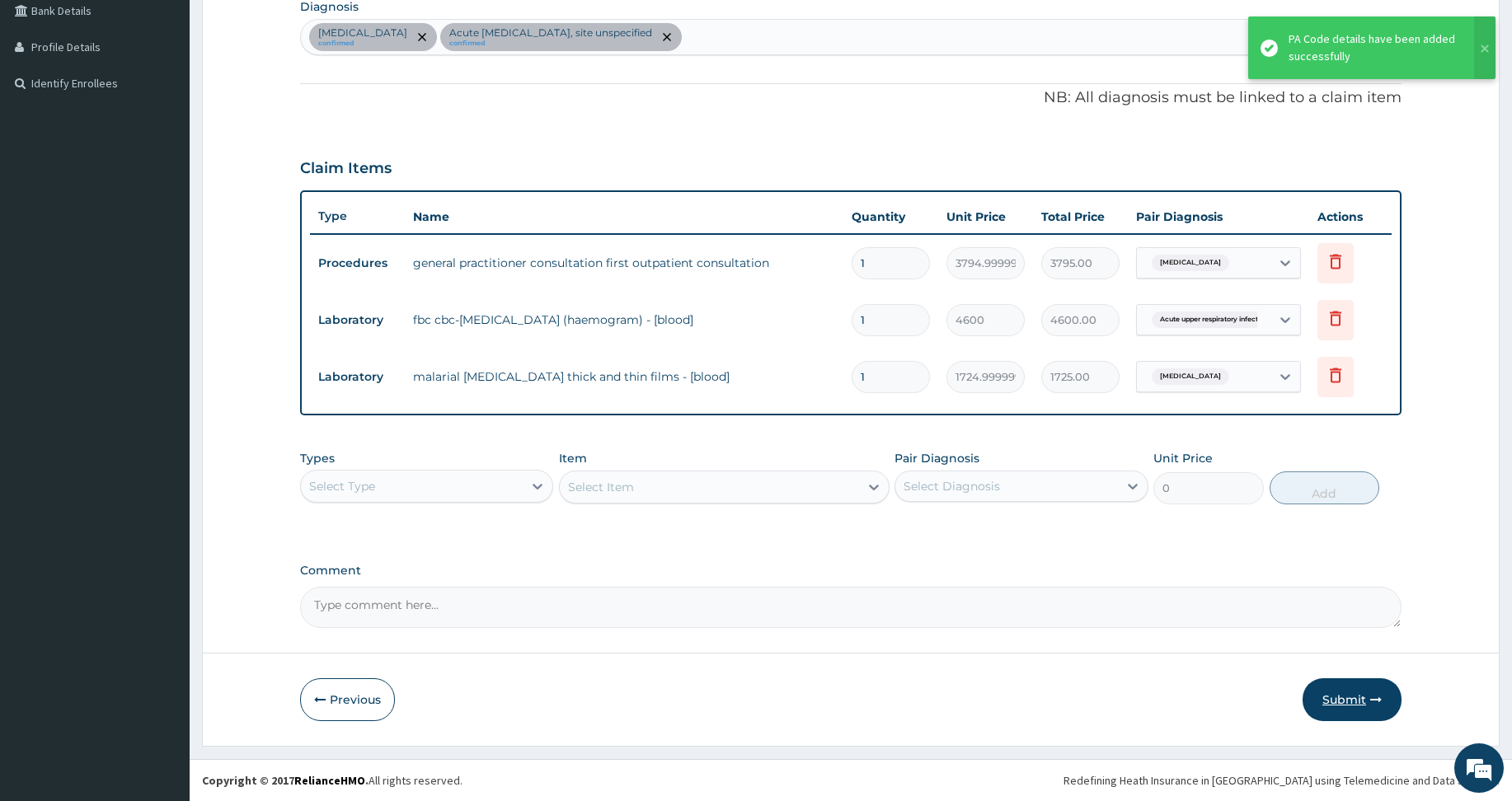
click at [1330, 694] on button "Submit" at bounding box center [1352, 699] width 99 height 43
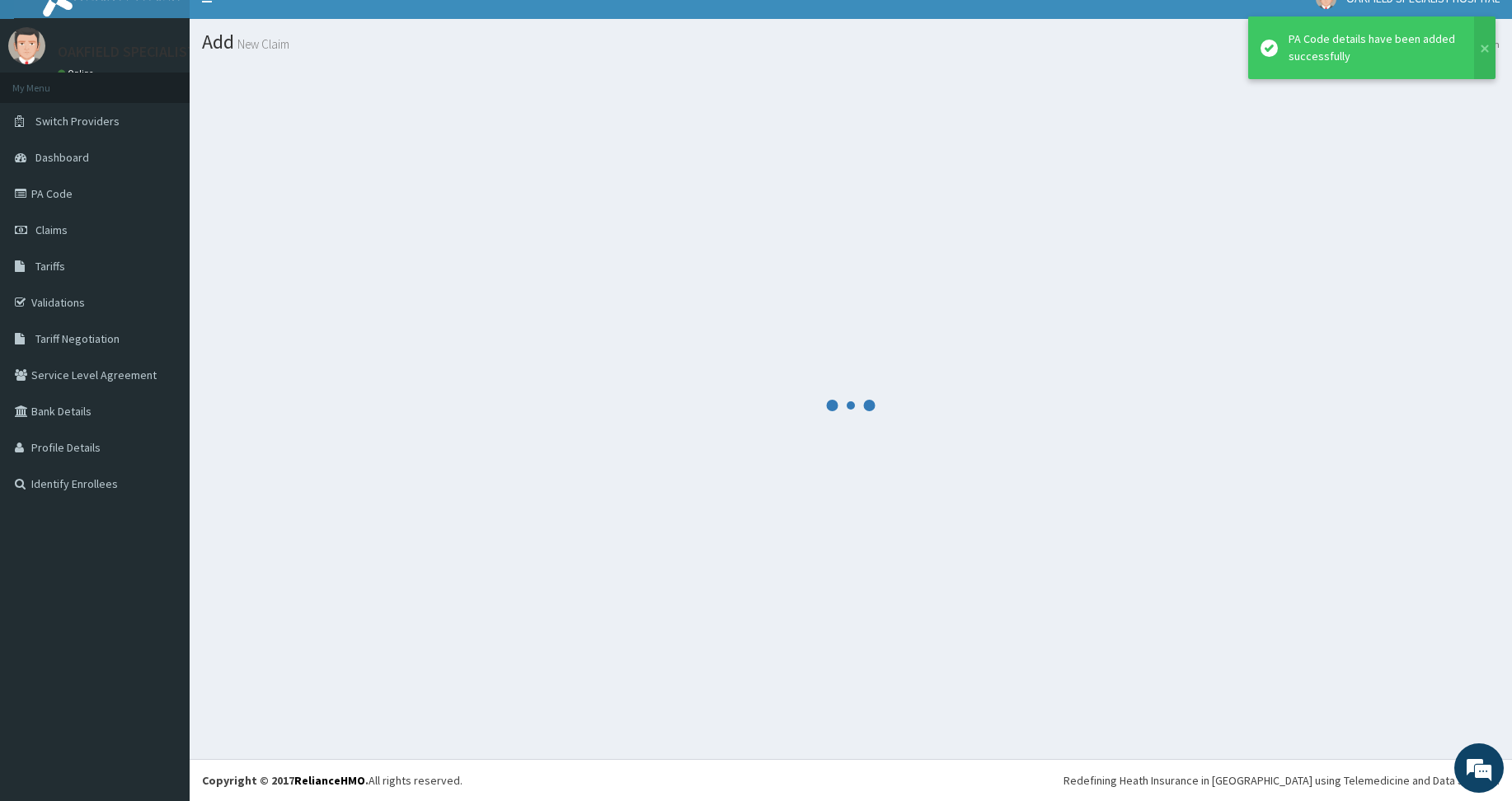
scroll to position [23, 0]
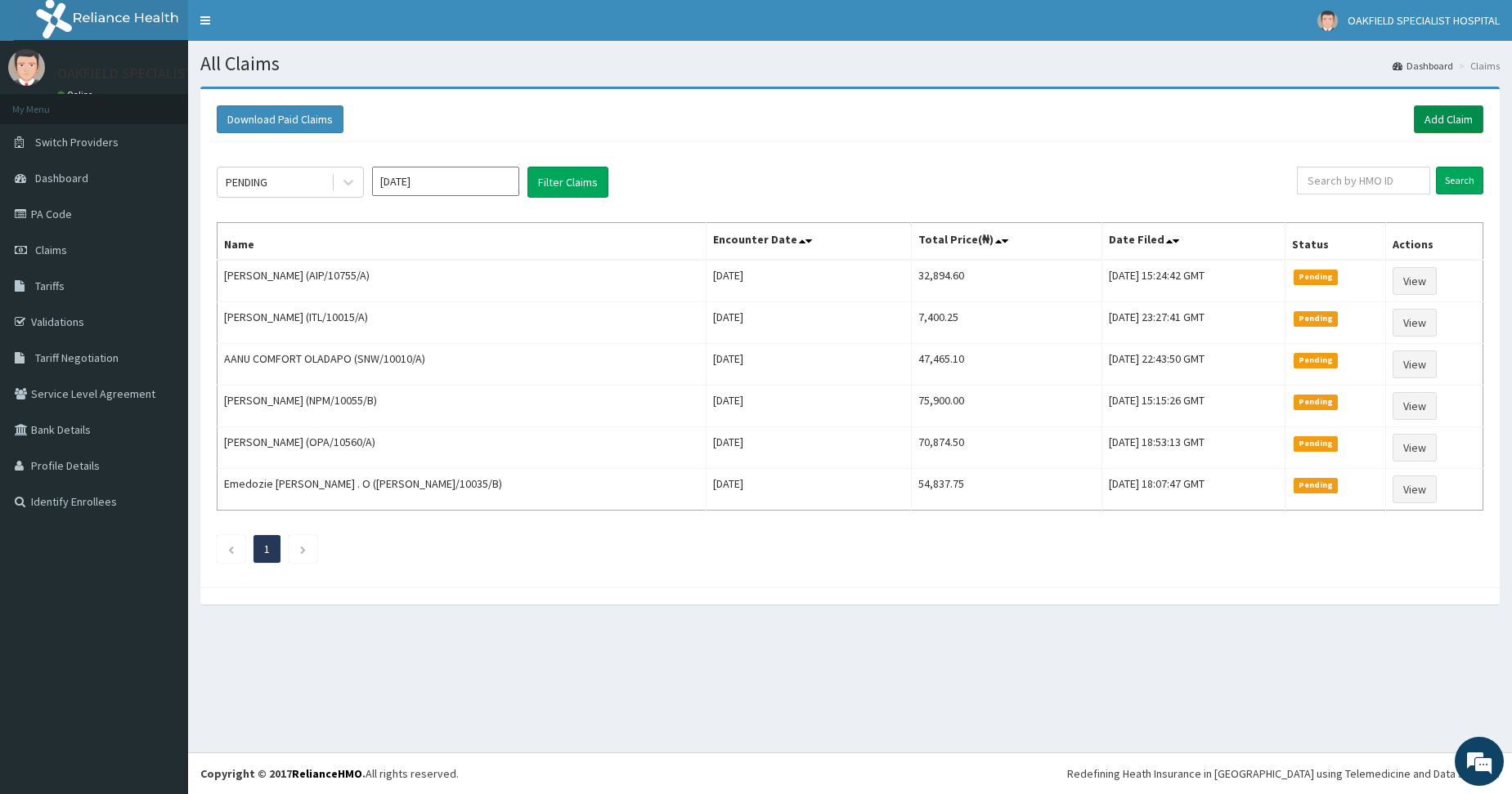
click at [1435, 121] on link "Add Claim" at bounding box center [1447, 120] width 70 height 27
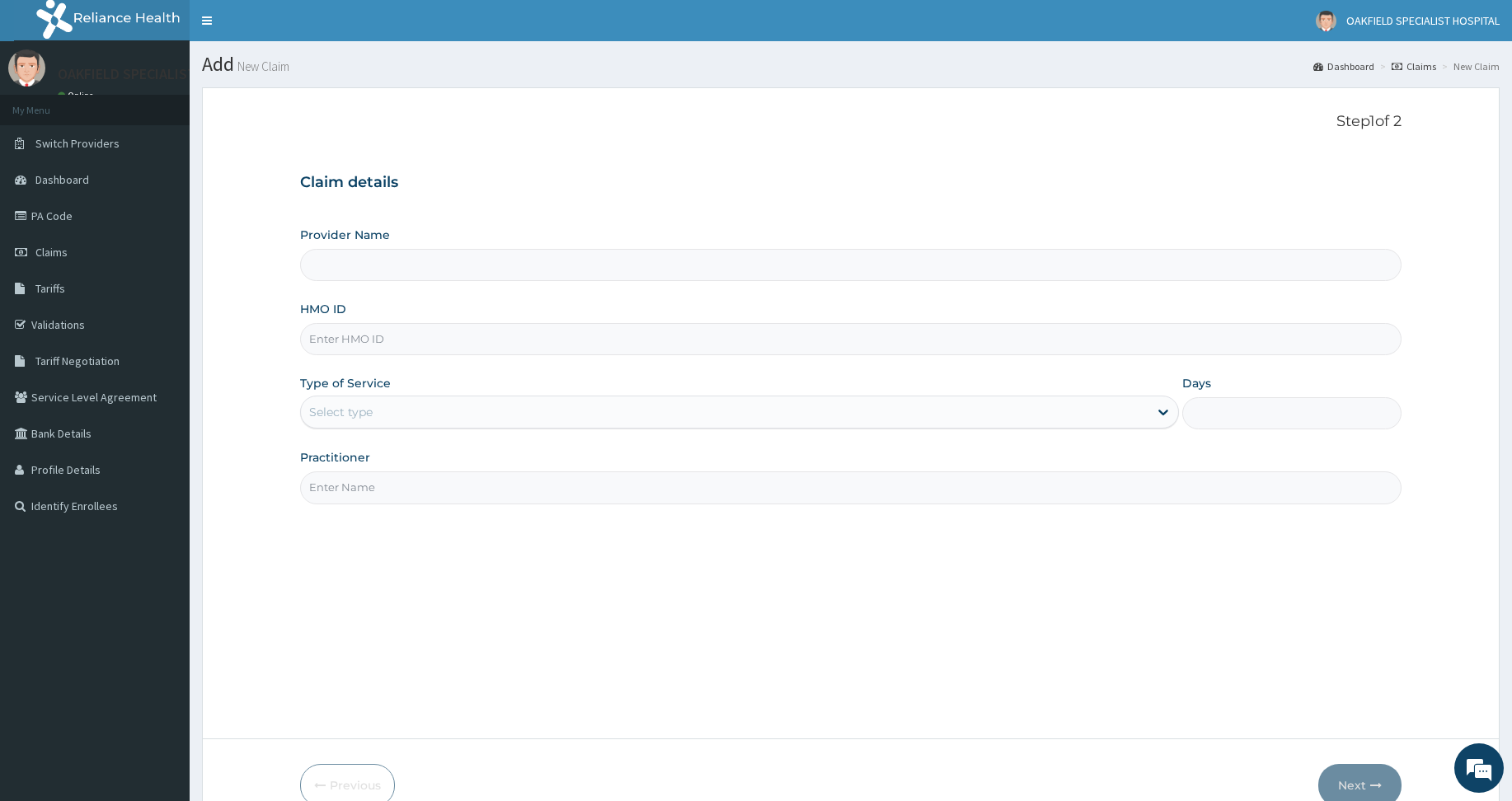
type input "Vinca Hospital Limited"
click at [332, 334] on input "HMO ID" at bounding box center [850, 339] width 1102 height 33
click at [449, 328] on input "HMO ID" at bounding box center [850, 339] width 1102 height 33
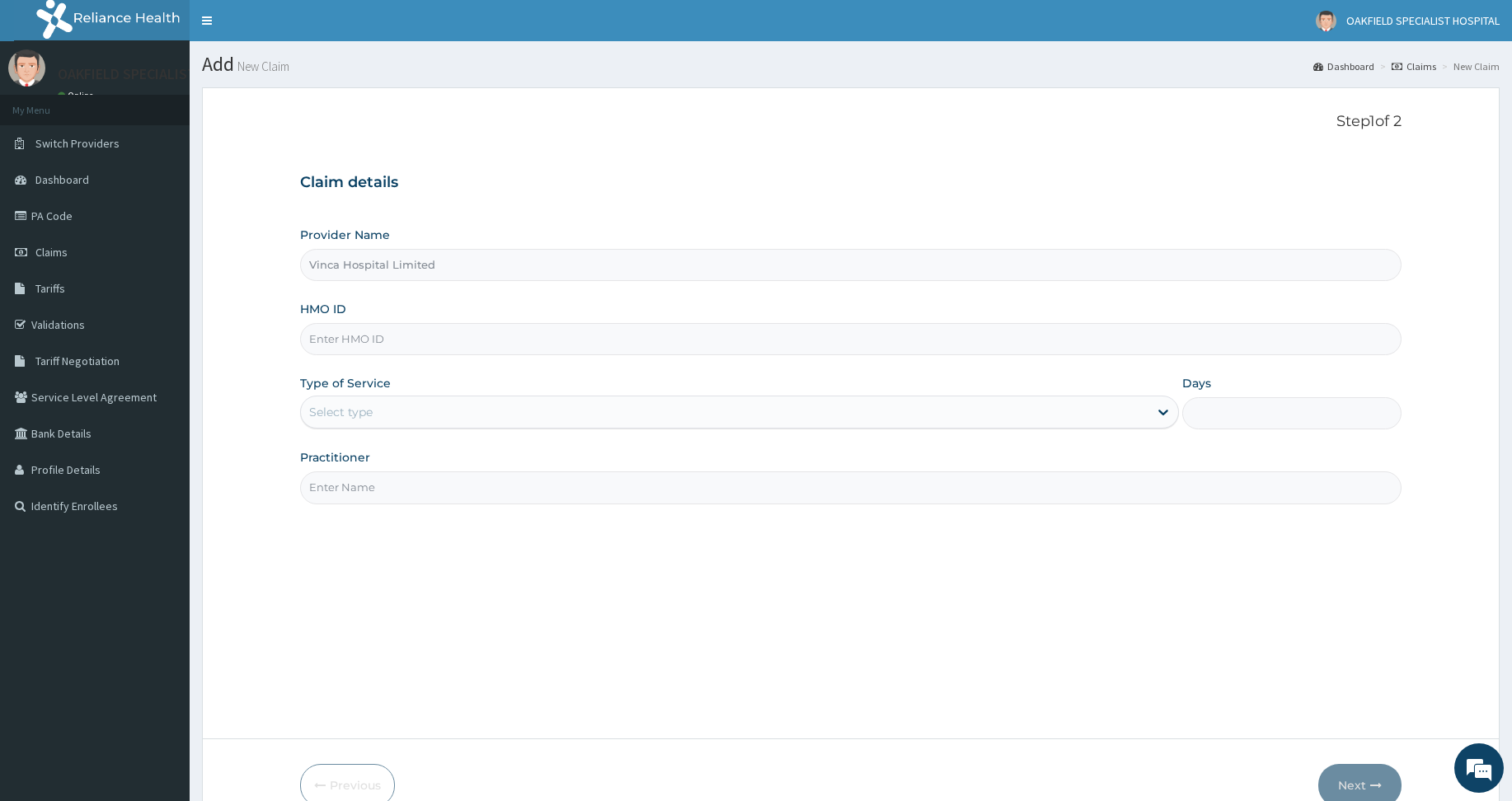
click at [430, 348] on input "HMO ID" at bounding box center [850, 339] width 1102 height 33
click at [433, 340] on input "HMO ID" at bounding box center [850, 339] width 1102 height 33
click at [762, 171] on div "Claim details Provider Name Vinca Hospital Limited HMO ID Type of Service Selec…" at bounding box center [850, 330] width 1102 height 346
click at [332, 334] on input "HMO ID" at bounding box center [850, 339] width 1102 height 33
paste input "CYU/10117/B"
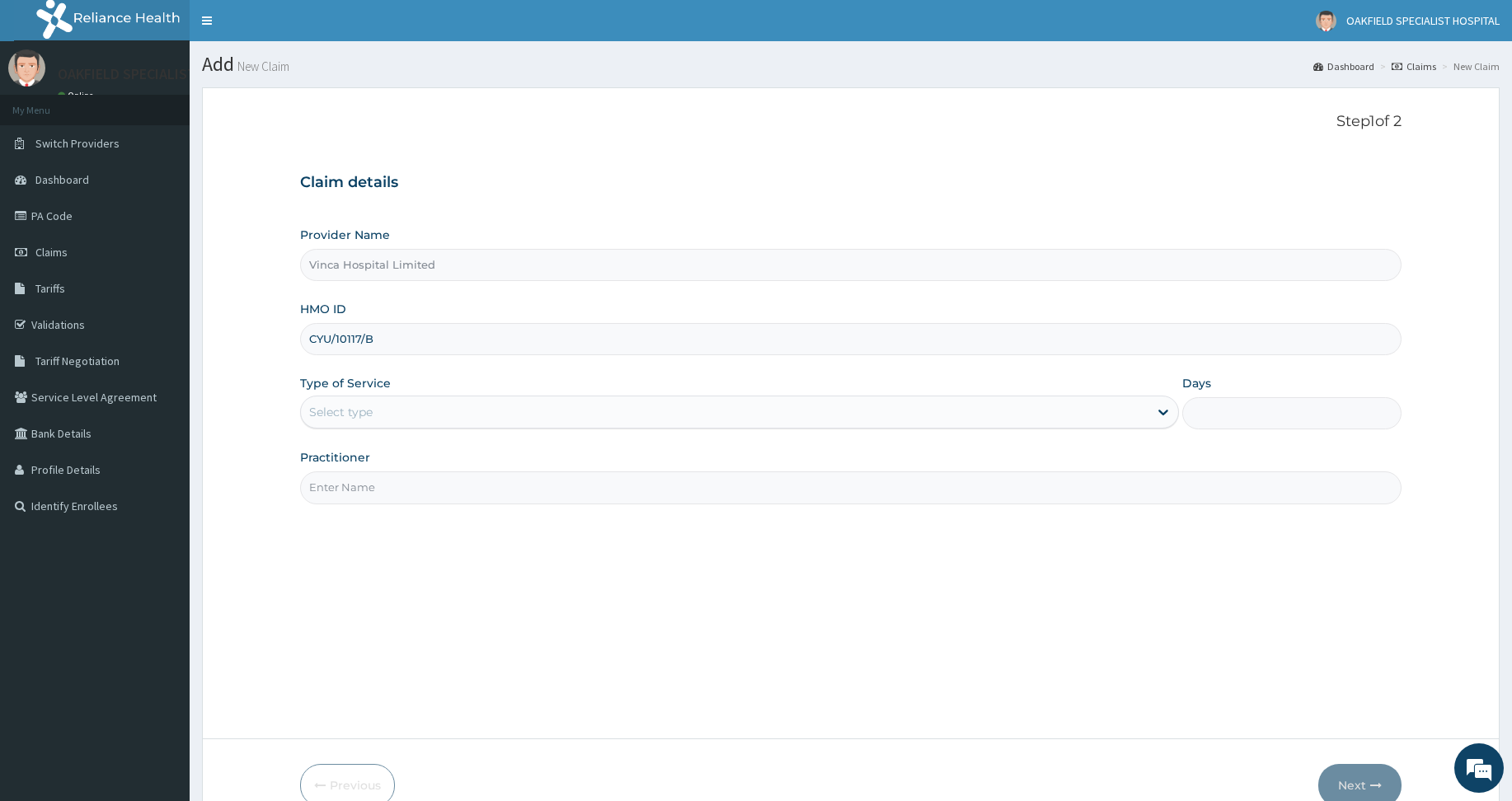
type input "CYU/10117/B"
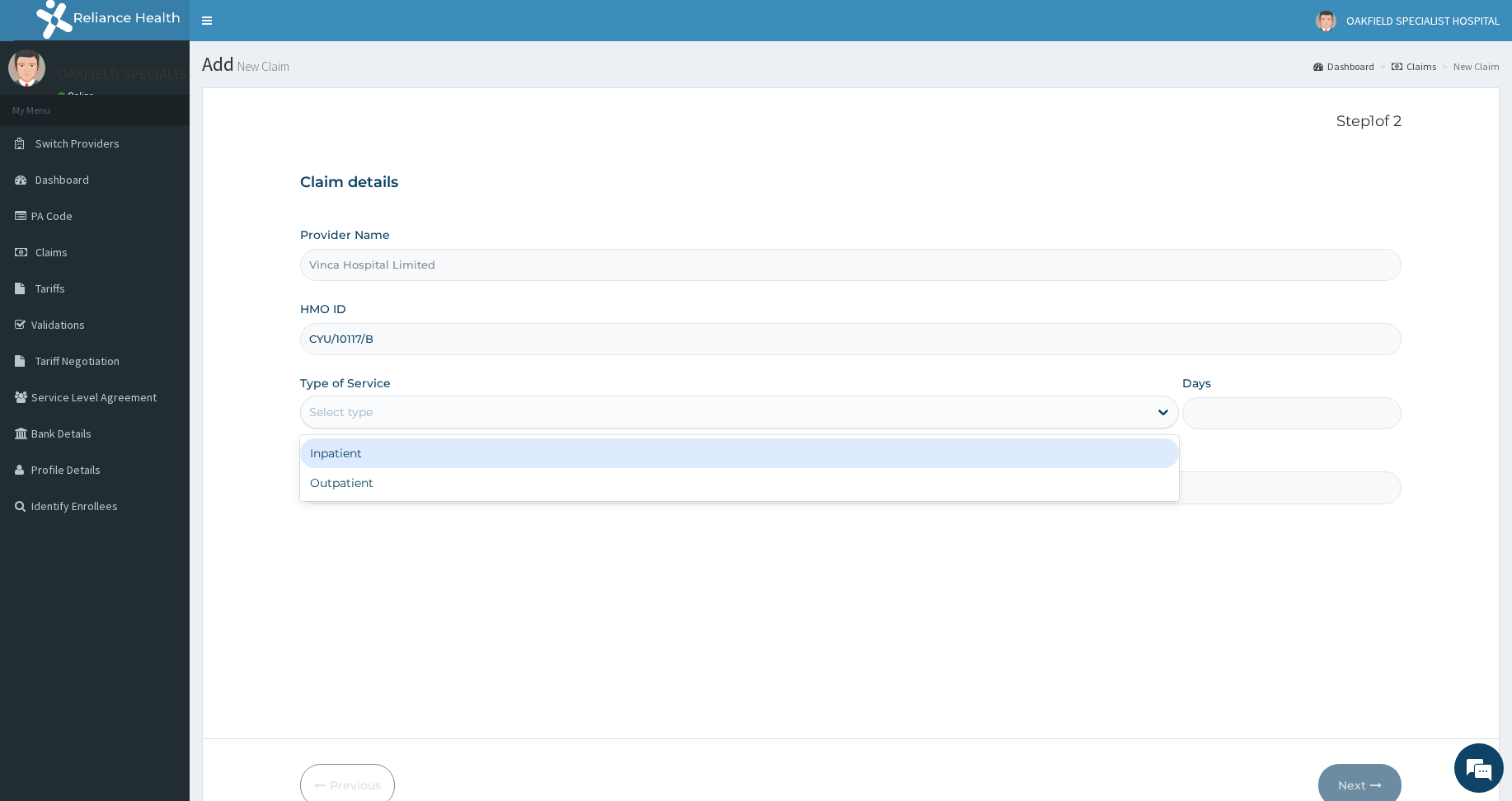
click at [379, 418] on div "Select type" at bounding box center [724, 412] width 847 height 27
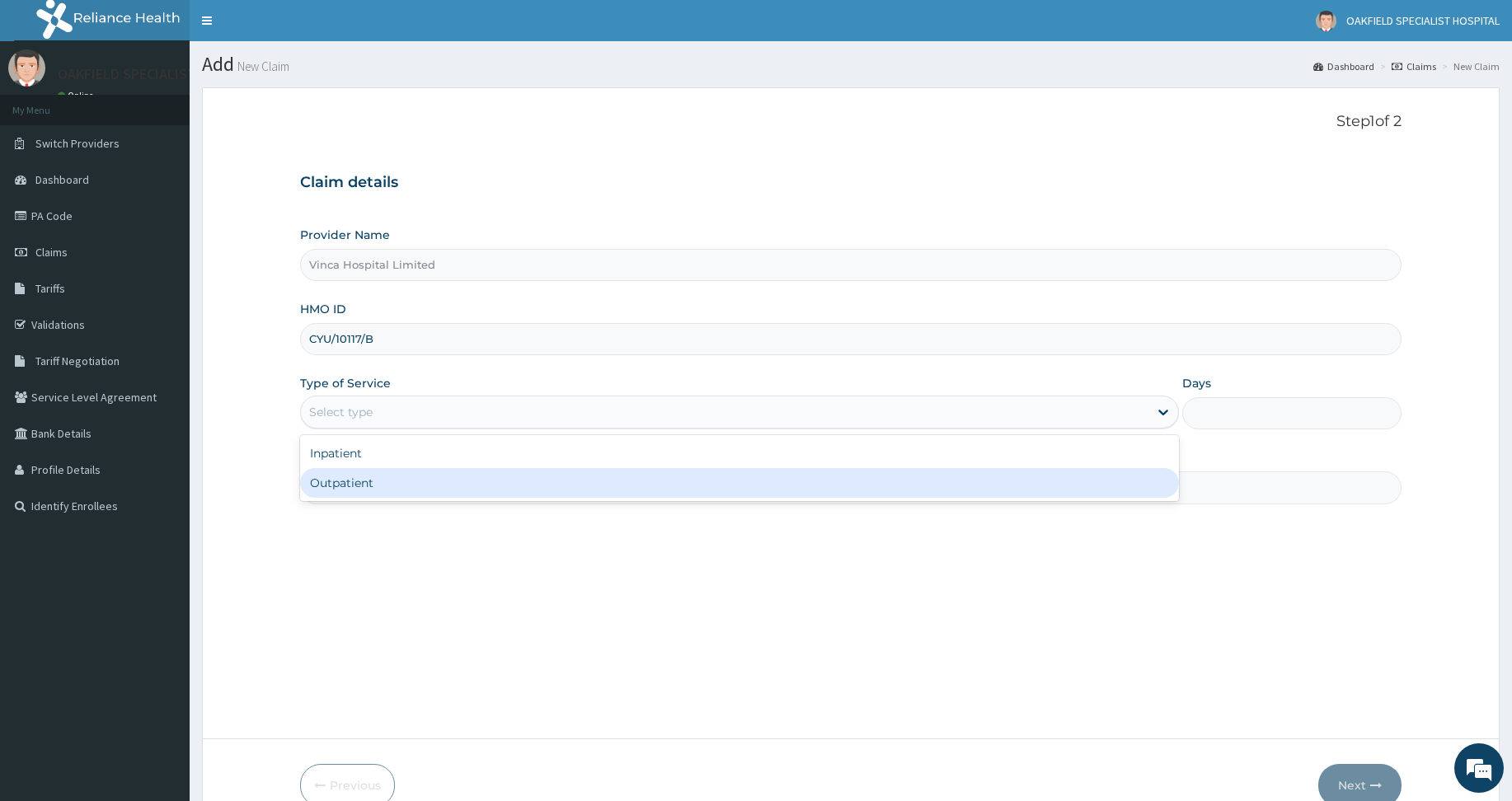
click at [401, 484] on div "Outpatient" at bounding box center [739, 484] width 879 height 30
type input "1"
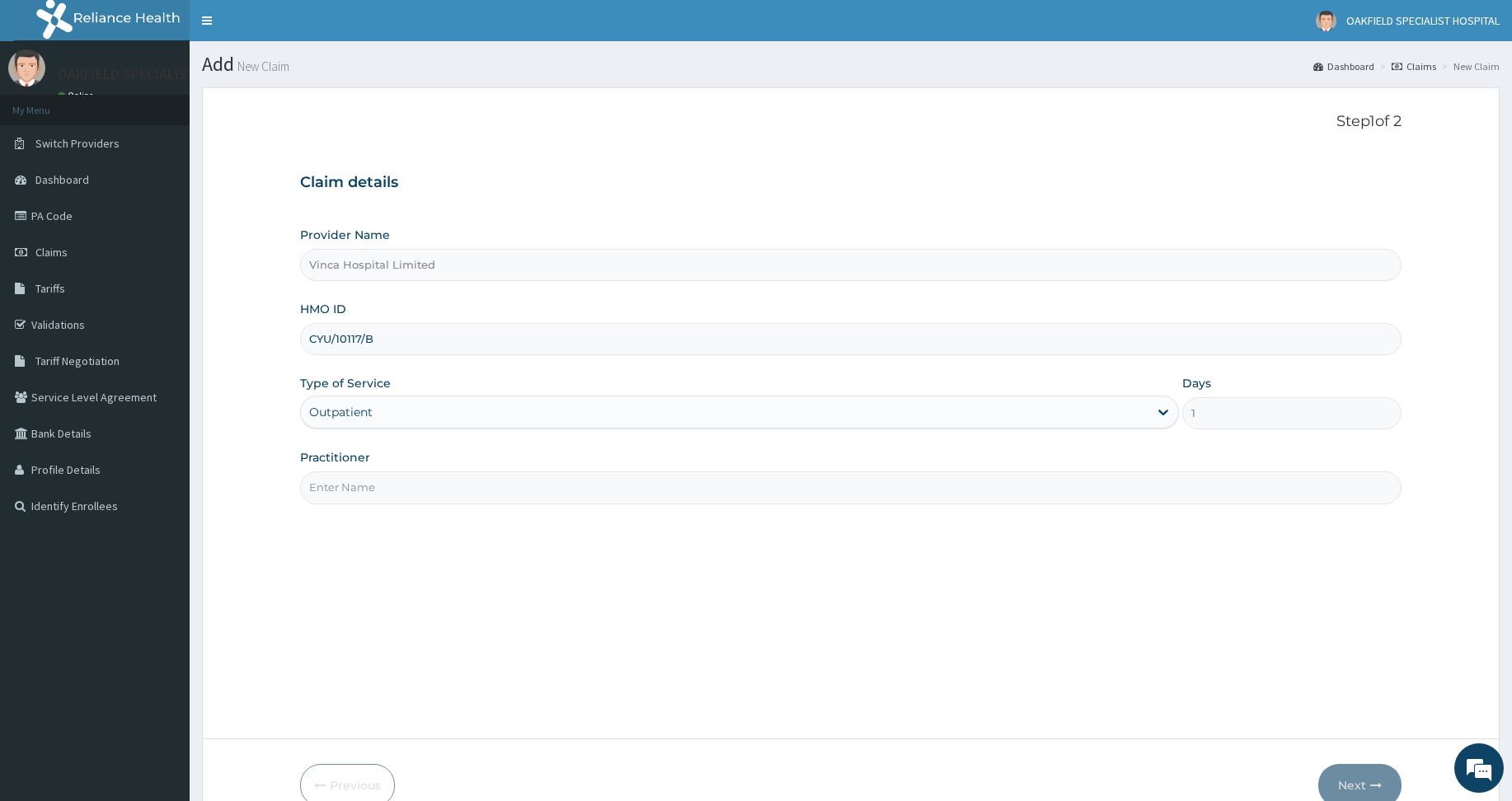
click at [406, 483] on input "Practitioner" at bounding box center [850, 488] width 1102 height 33
type input "DAVID"
click at [1367, 791] on button "Next" at bounding box center [1360, 785] width 83 height 43
